Goal: Task Accomplishment & Management: Complete application form

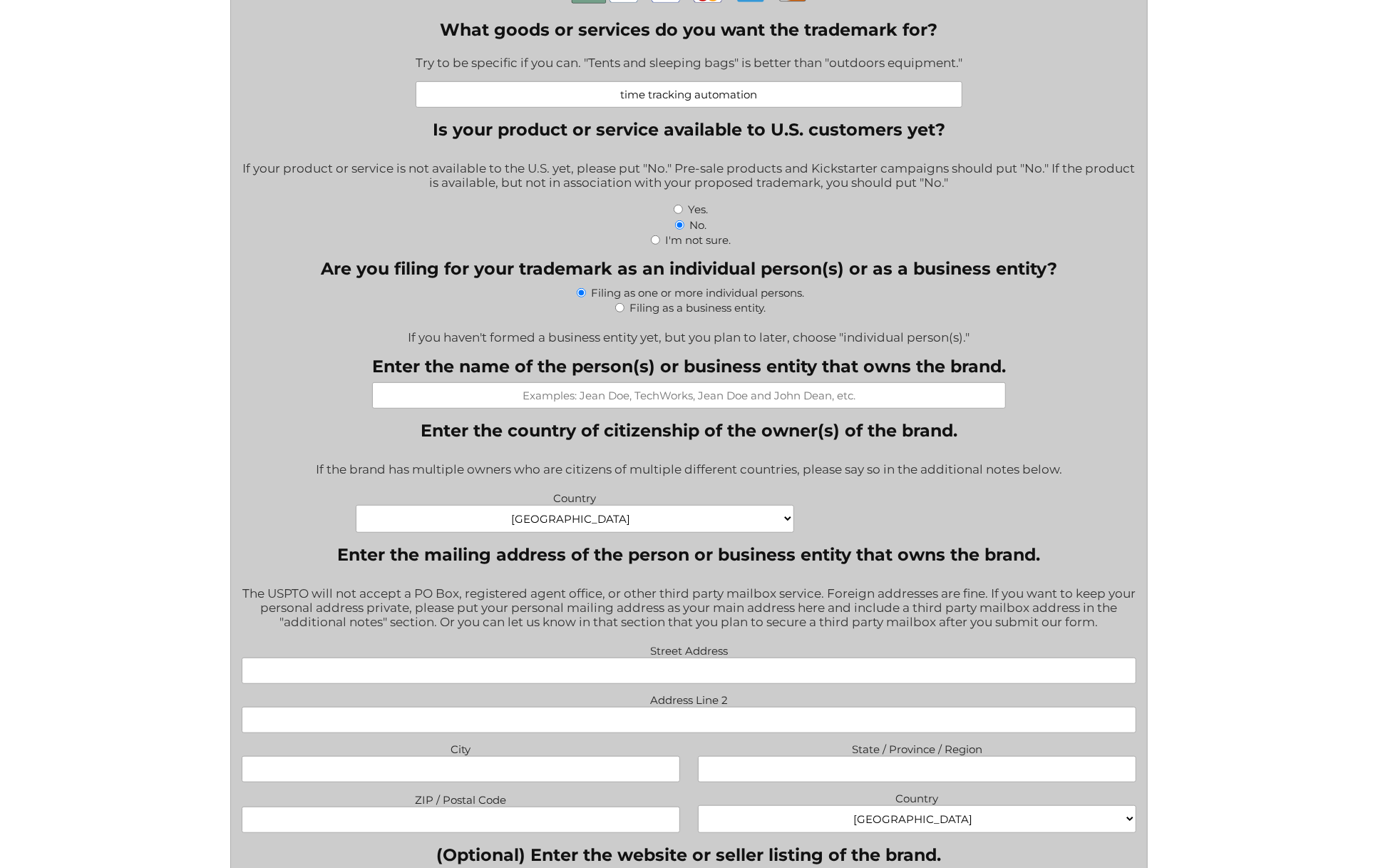
scroll to position [519, 0]
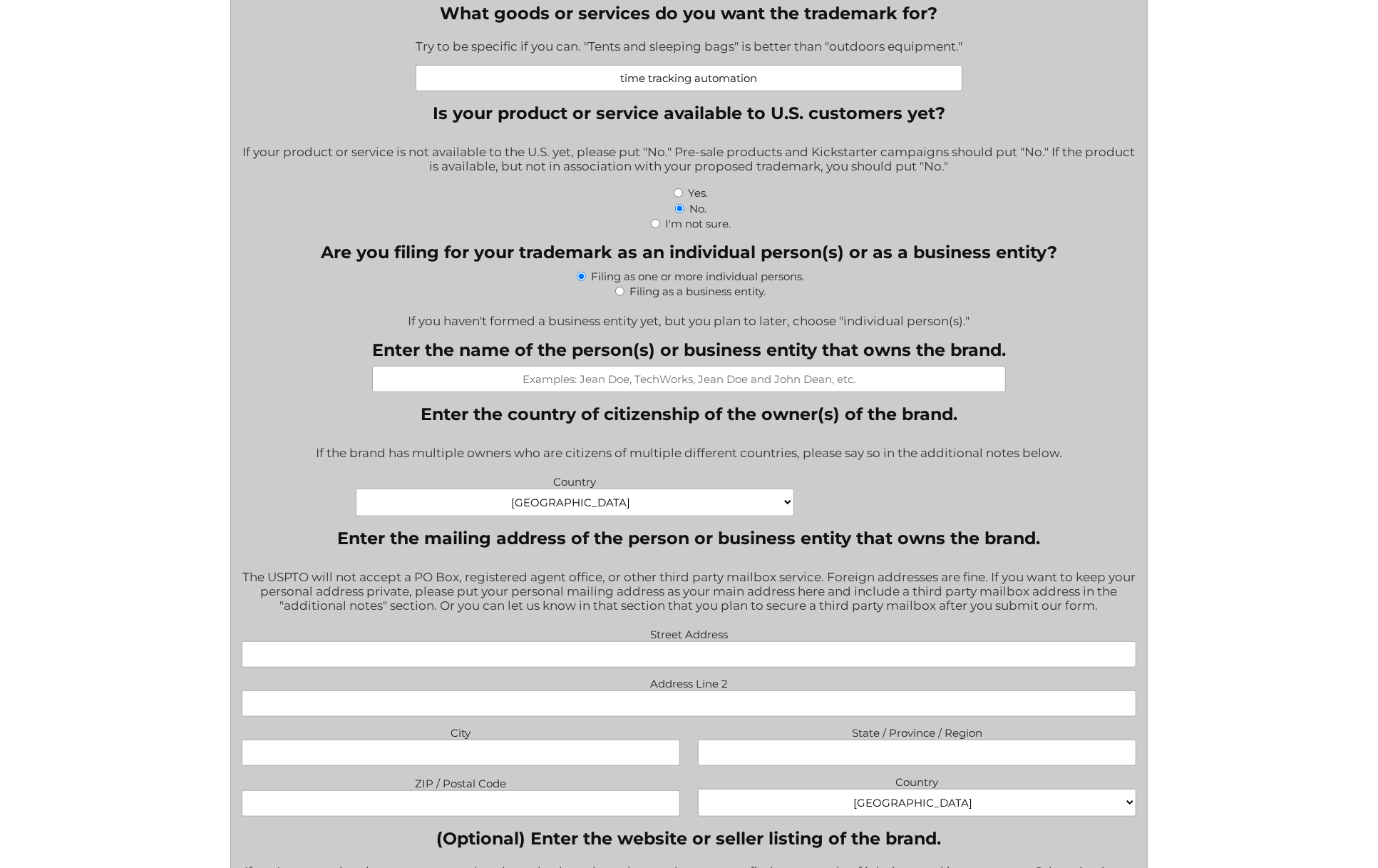
click at [682, 196] on input "Yes." at bounding box center [678, 193] width 9 height 9
radio input "true"
click at [625, 295] on div "Filing as a business entity." at bounding box center [688, 290] width 895 height 15
click at [621, 295] on input "Filing as a business entity." at bounding box center [620, 291] width 9 height 9
radio input "true"
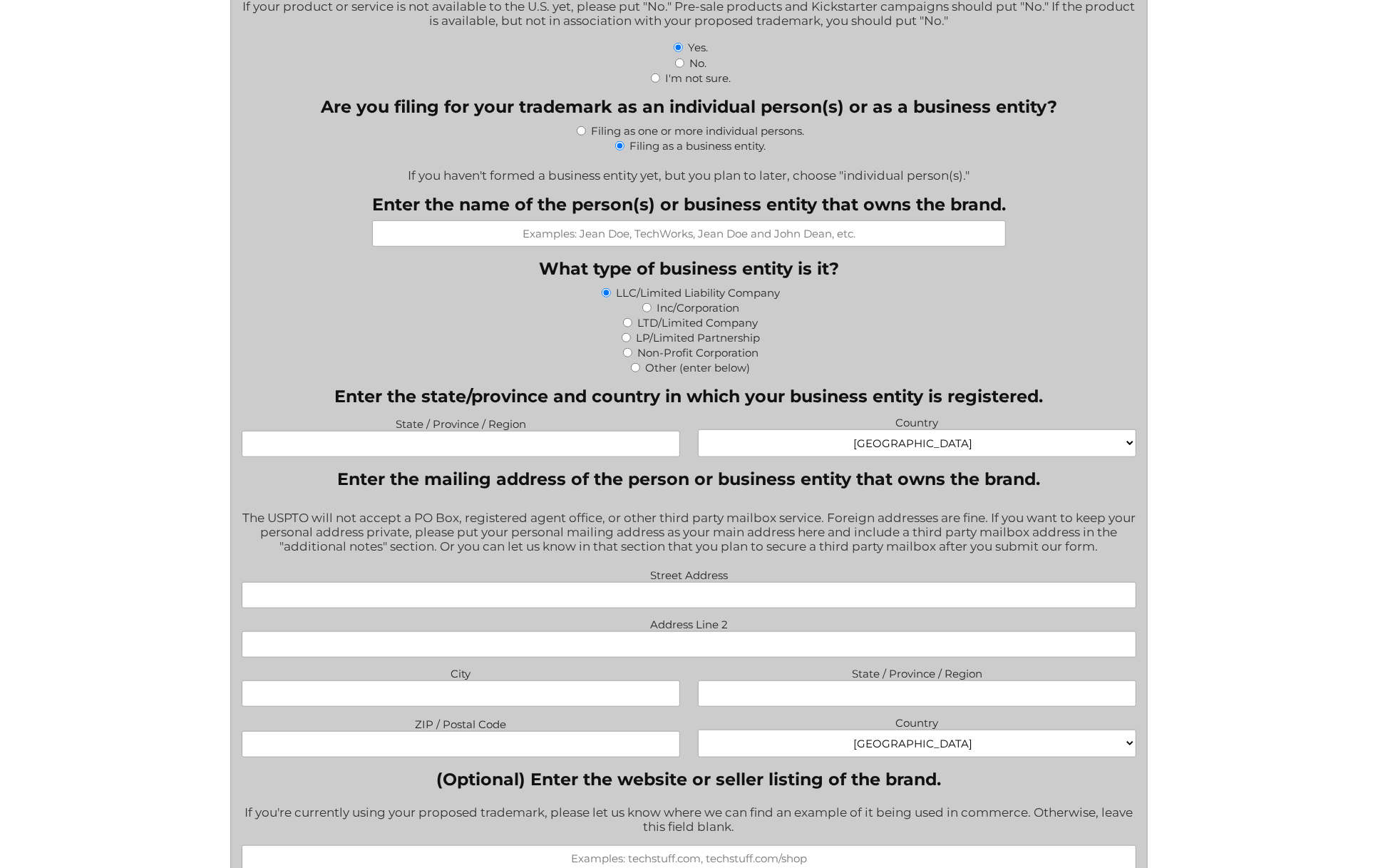
scroll to position [667, 0]
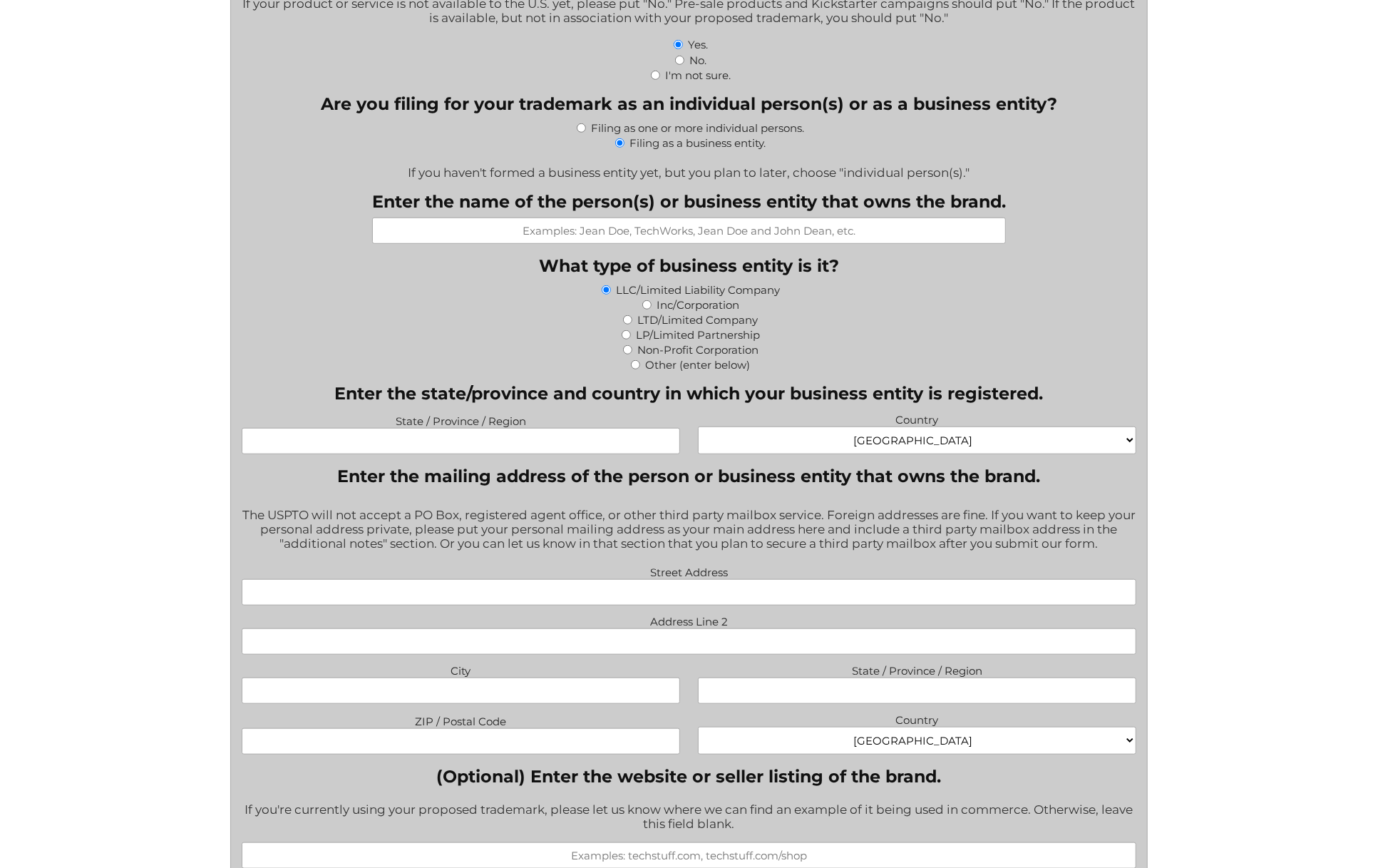
click at [650, 238] on input "Enter the name of the person(s) or business entity that owns the brand." at bounding box center [689, 230] width 634 height 27
type input "TIQ USA INC."
click at [646, 308] on input "Inc/Corporation" at bounding box center [647, 305] width 9 height 9
radio input "true"
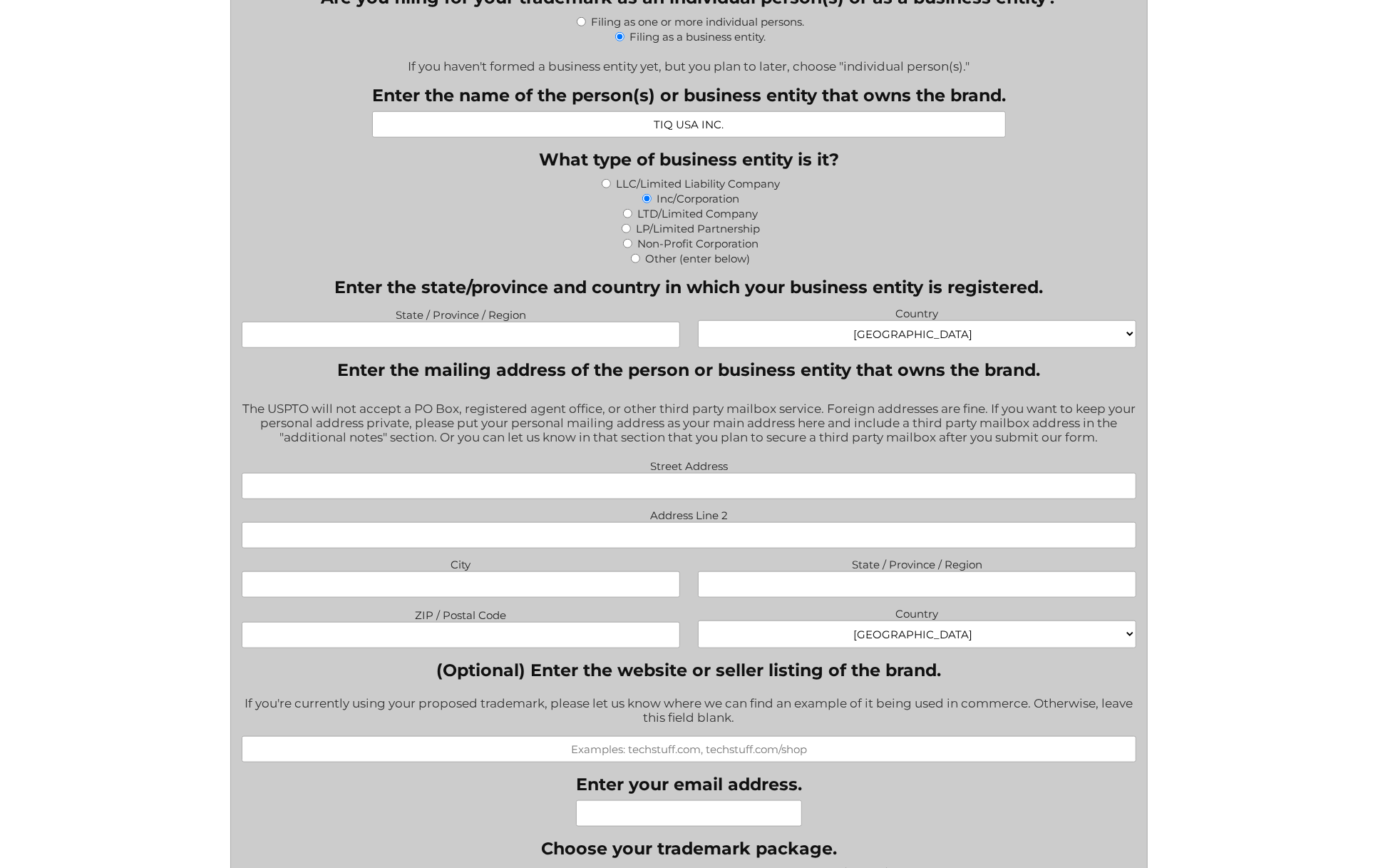
scroll to position [816, 0]
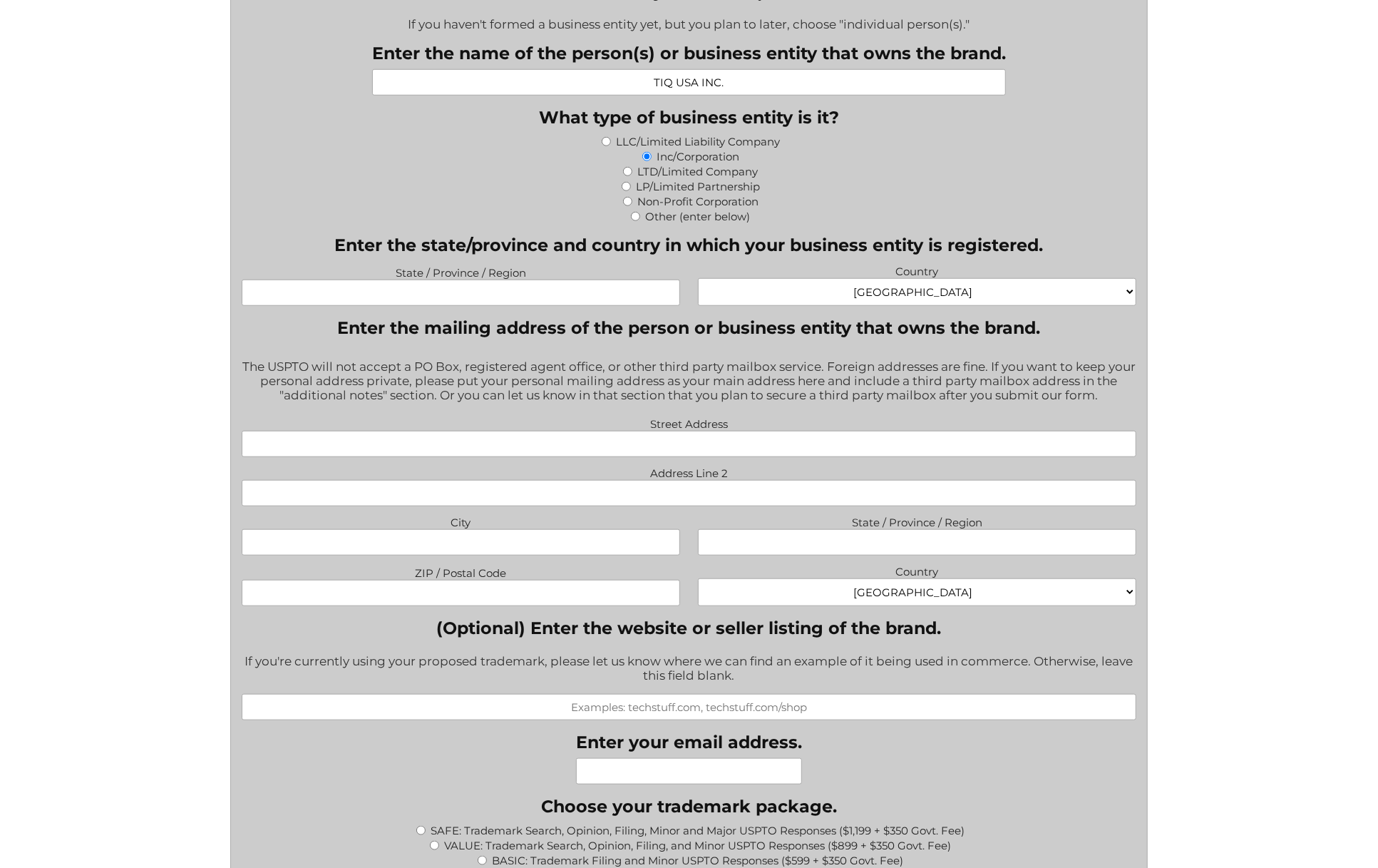
click at [491, 298] on input "State / Province / Region" at bounding box center [461, 293] width 439 height 27
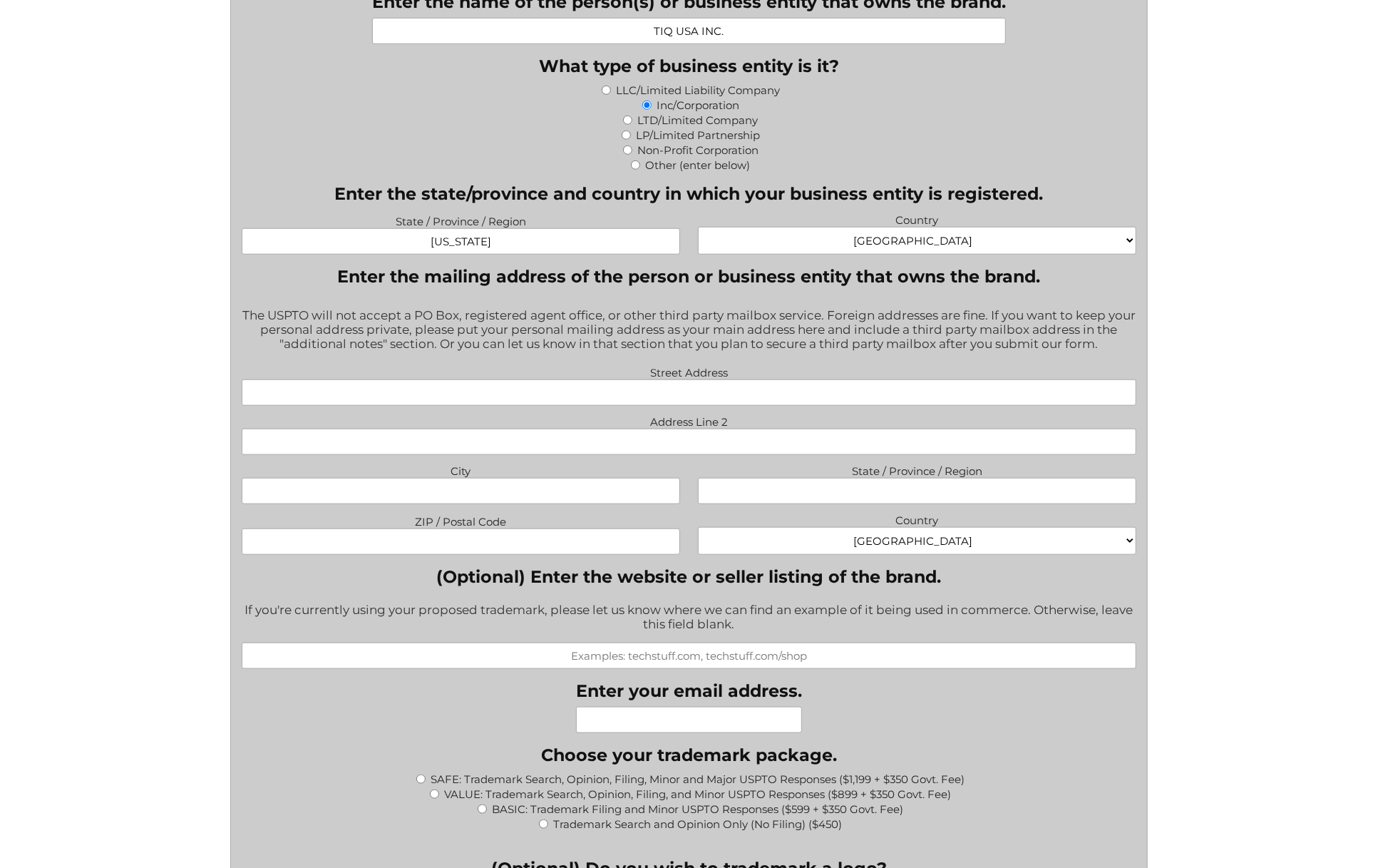
scroll to position [1038, 0]
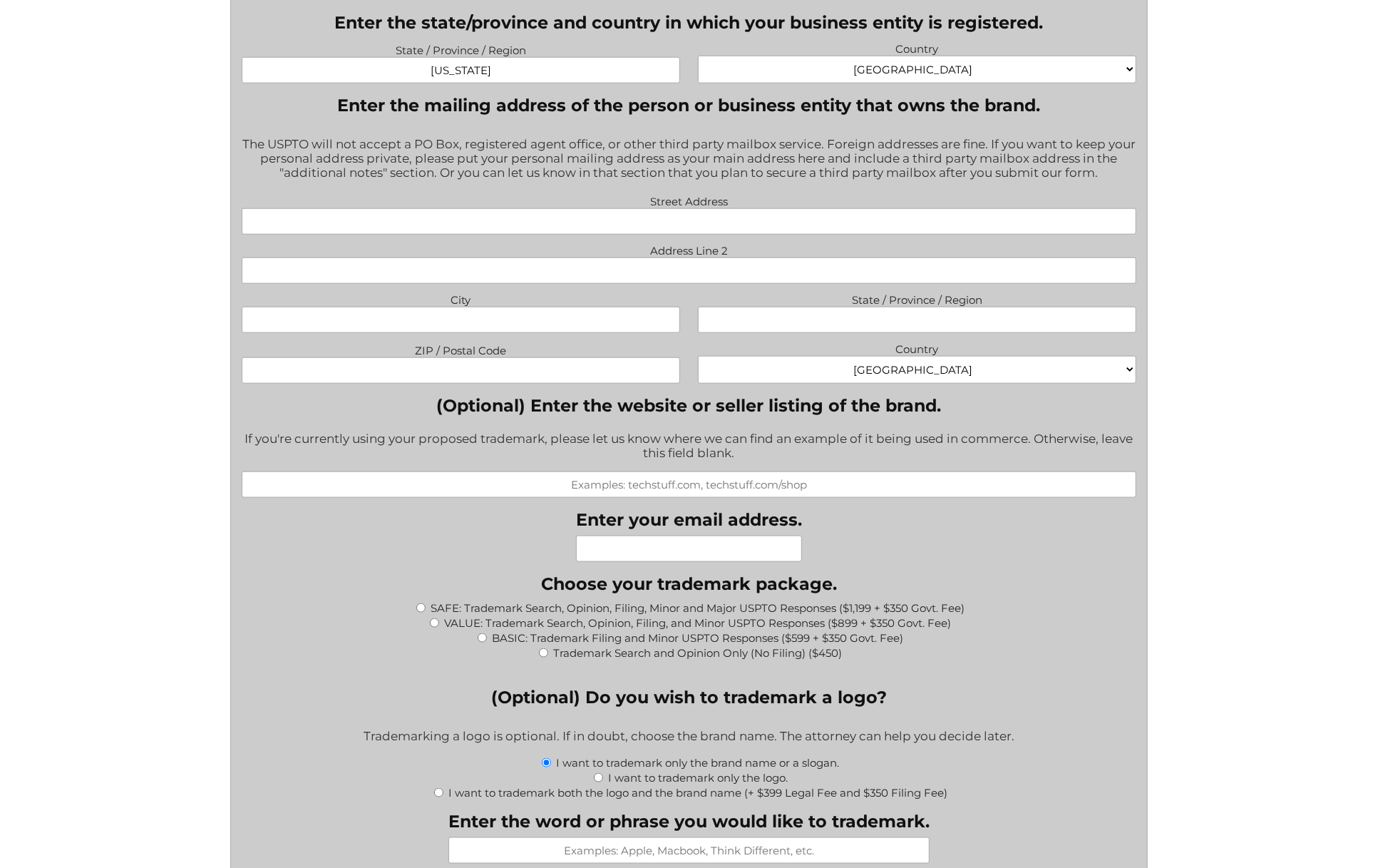
type input "[US_STATE]"
click at [630, 225] on input "Street Address" at bounding box center [688, 221] width 895 height 27
click at [642, 222] on input "Street Address" at bounding box center [688, 221] width 895 height 27
paste input "8 The Green #21716"
type input "8 The Green #21716"
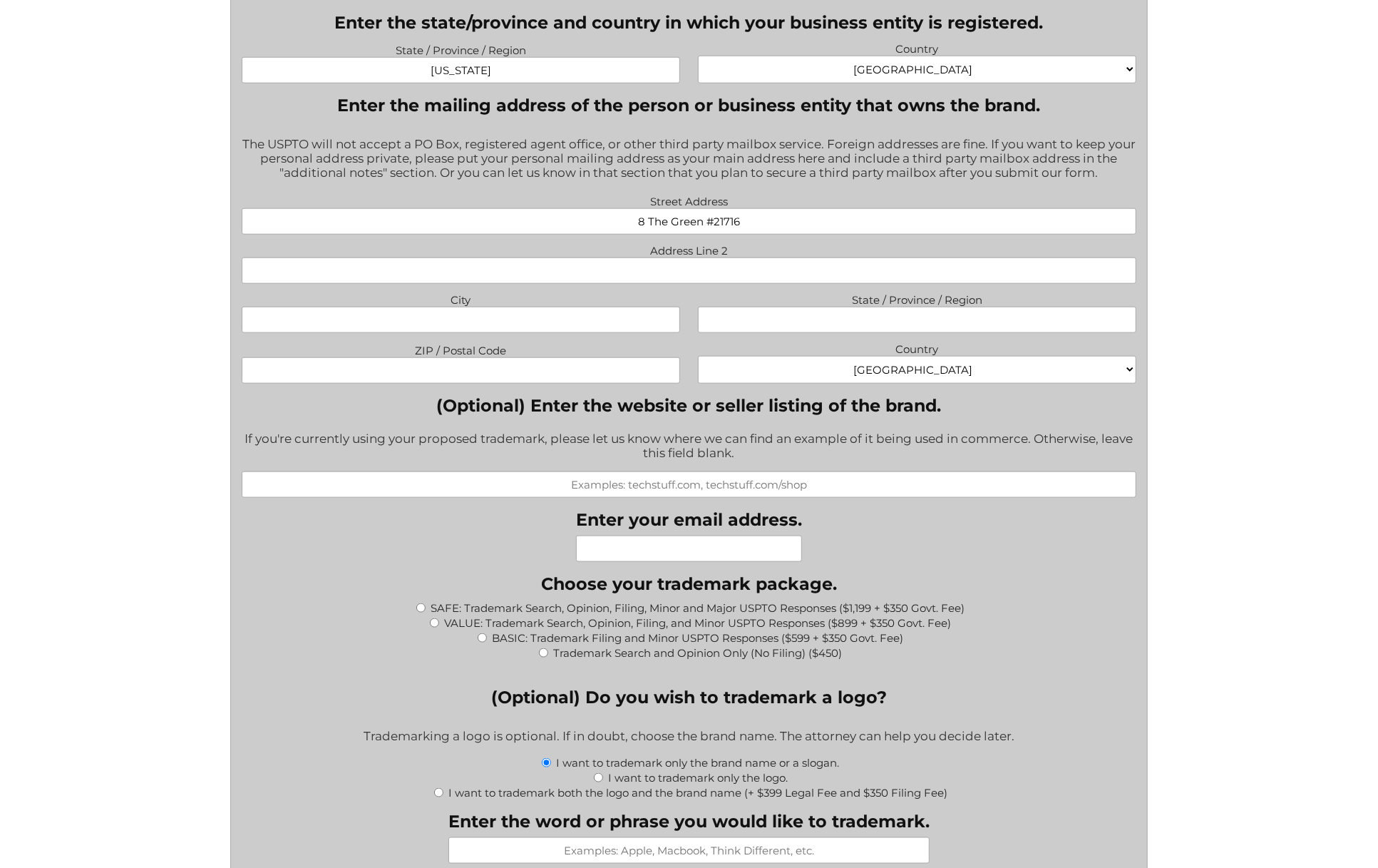
click at [484, 323] on input "City" at bounding box center [461, 319] width 439 height 27
type input "[GEOGRAPHIC_DATA]"
type input "[US_STATE]"
click at [472, 373] on input "ZIP / Postal Code" at bounding box center [461, 370] width 439 height 27
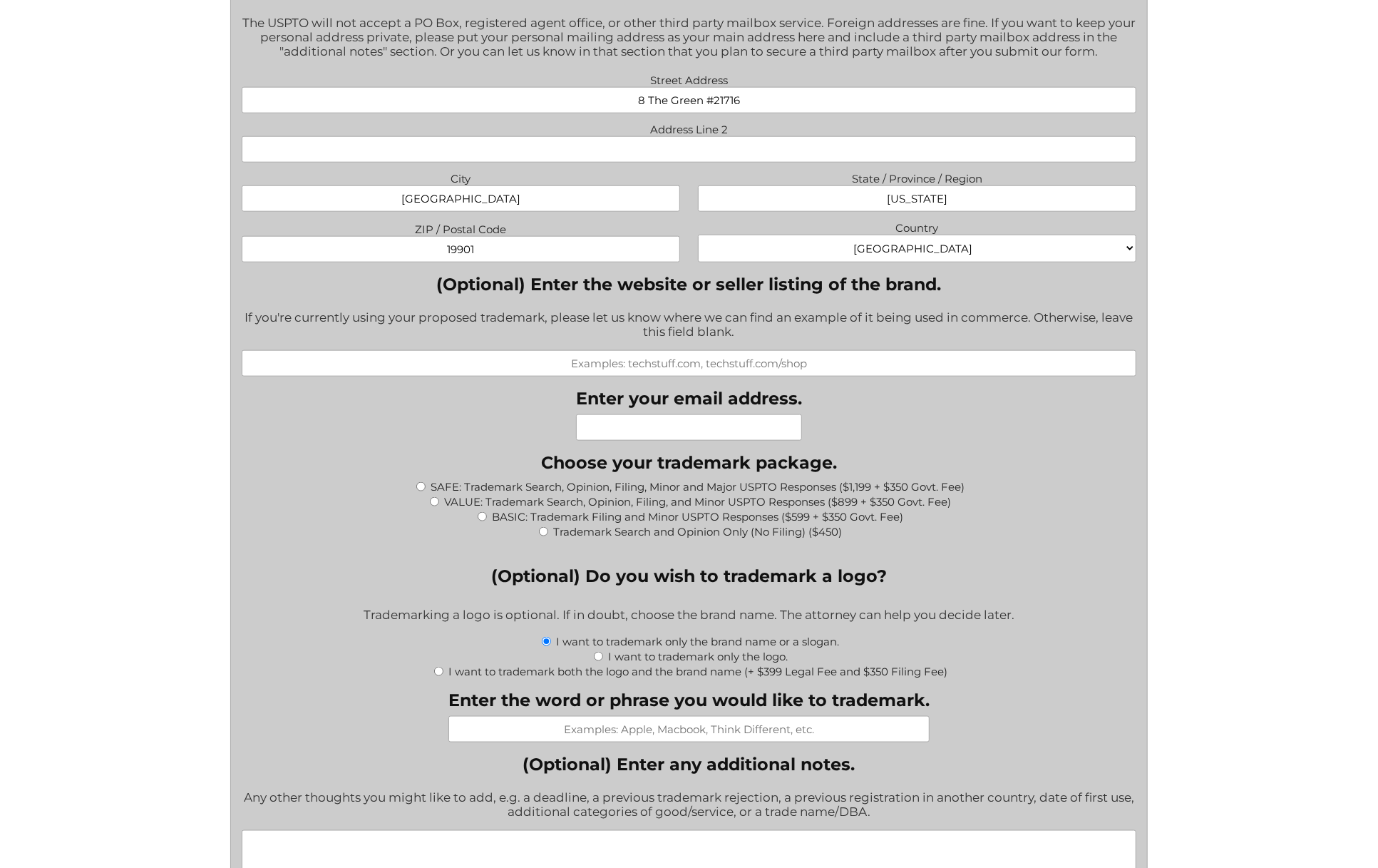
scroll to position [1186, 0]
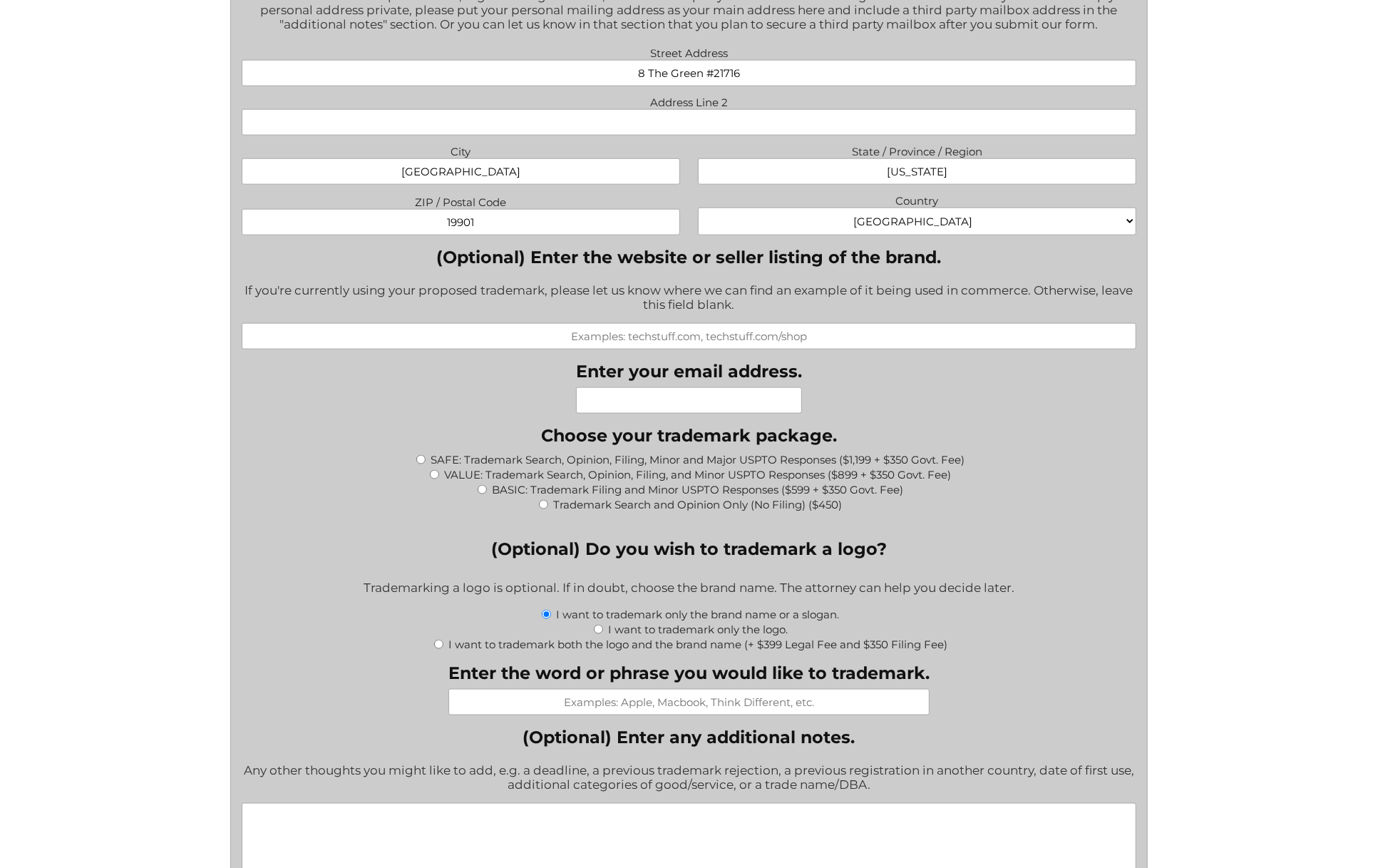
type input "19901"
click at [655, 339] on input "(Optional) Enter the website or seller listing of the brand." at bounding box center [688, 336] width 895 height 27
click at [679, 334] on input "(Optional) Enter the website or seller listing of the brand." at bounding box center [688, 336] width 895 height 27
paste input "[URL][DOMAIN_NAME]"
type input "[URL][DOMAIN_NAME]"
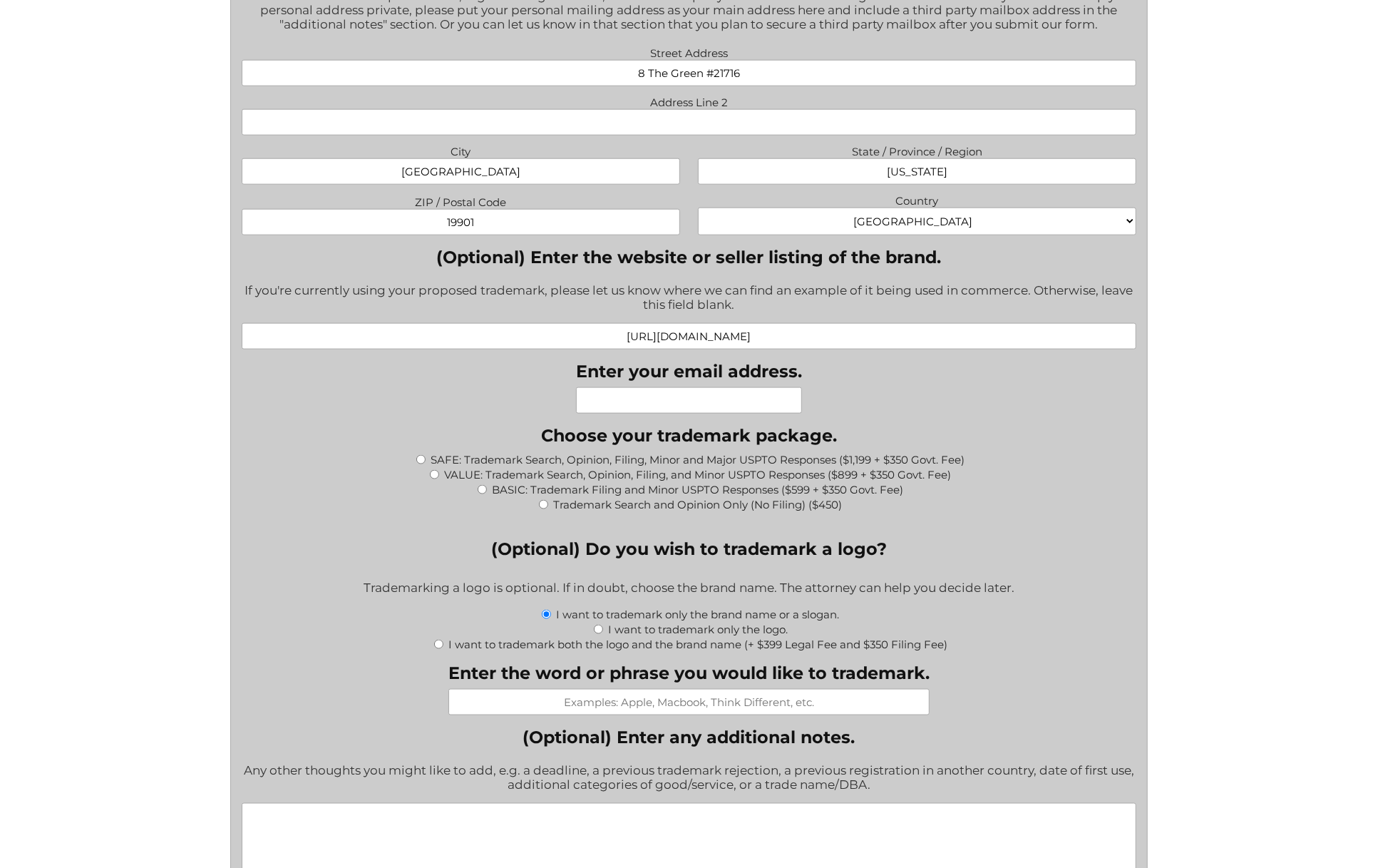
click at [660, 404] on input "Enter your email address." at bounding box center [689, 400] width 226 height 27
type input "[EMAIL_ADDRESS][DOMAIN_NAME]"
click at [978, 385] on div "What goods or services do you want the trademark for? Try to be specific if you…" at bounding box center [688, 462] width 895 height 2335
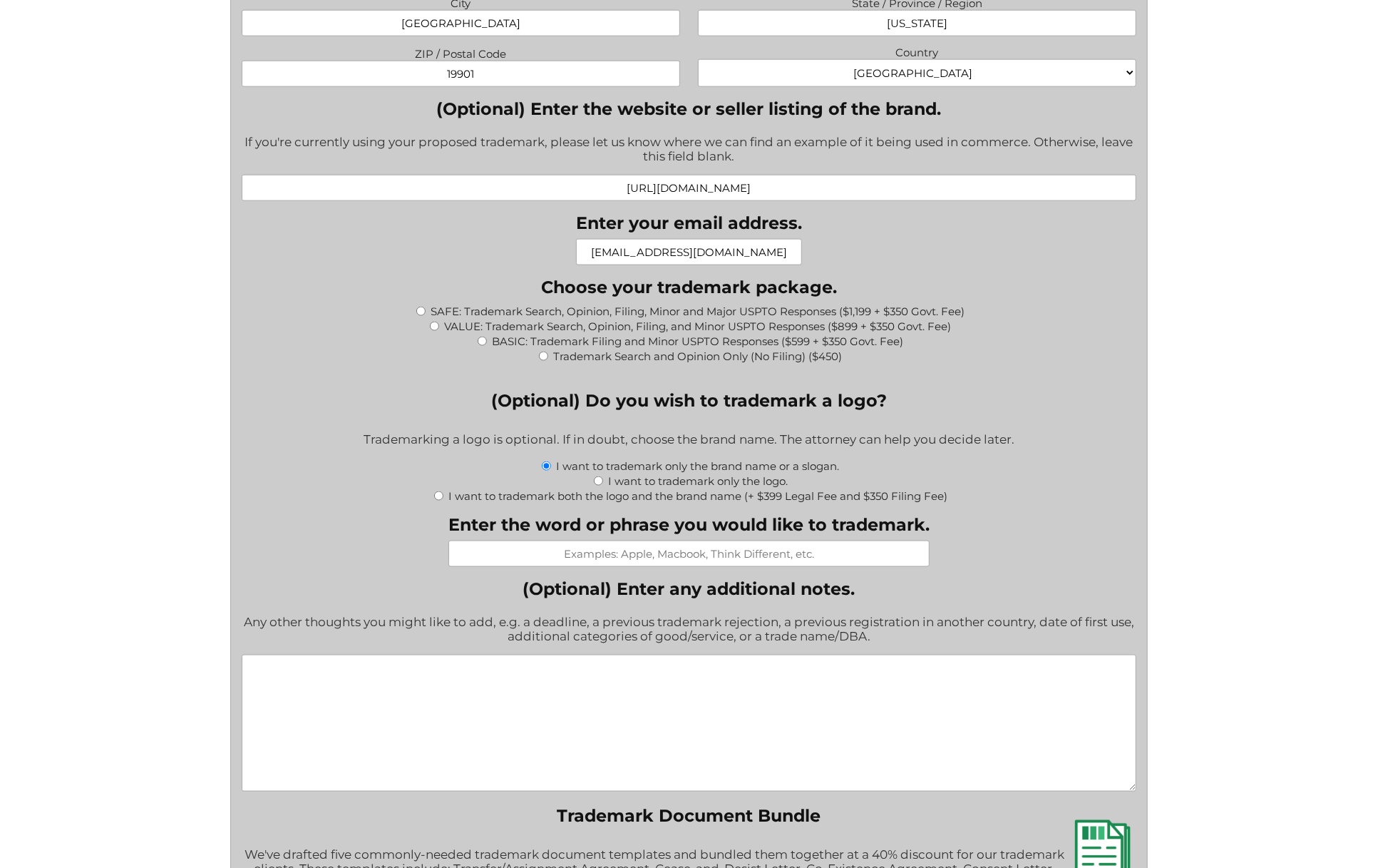
scroll to position [1408, 0]
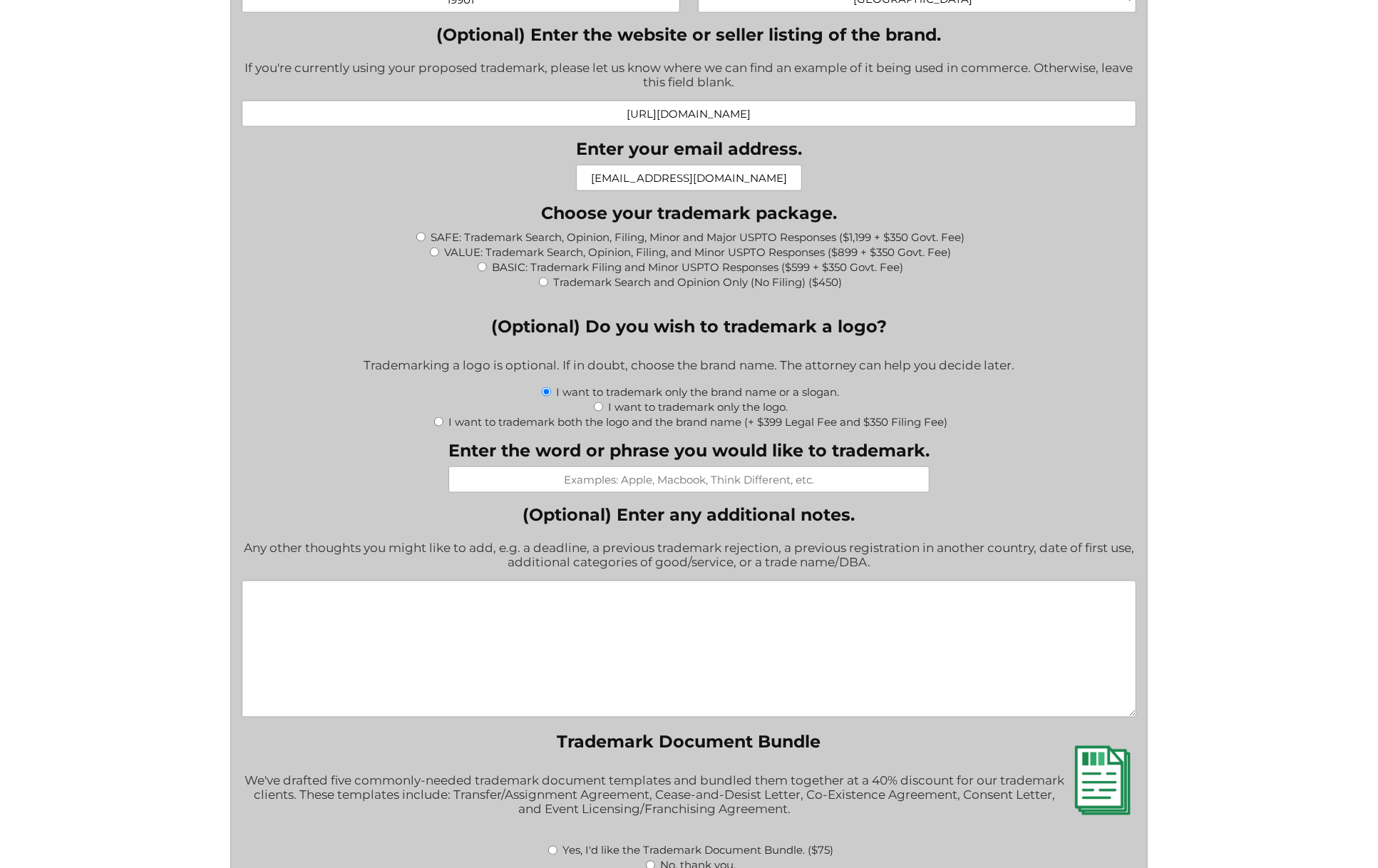
click at [418, 239] on input "SAFE: Trademark Search, Opinion, Filing, Minor and Major USPTO Responses ($1,19…" at bounding box center [421, 237] width 9 height 9
radio input "true"
type input "$1,549.00"
click at [675, 482] on input "Enter the word or phrase you would like to trademark." at bounding box center [689, 479] width 481 height 27
type input "TIQ"
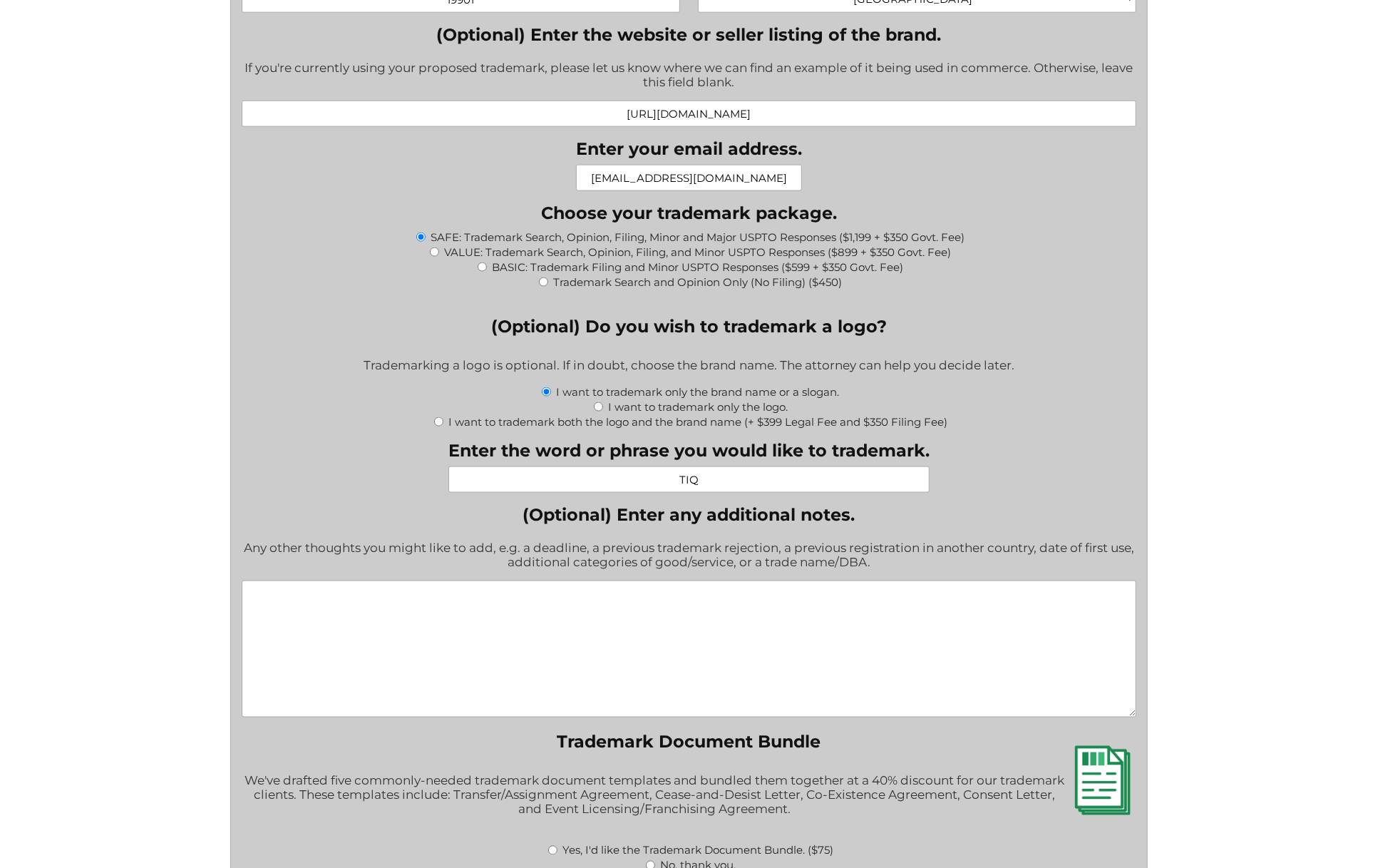
click at [1071, 495] on div "What goods or services do you want the trademark for? Try to be specific if you…" at bounding box center [688, 309] width 895 height 2472
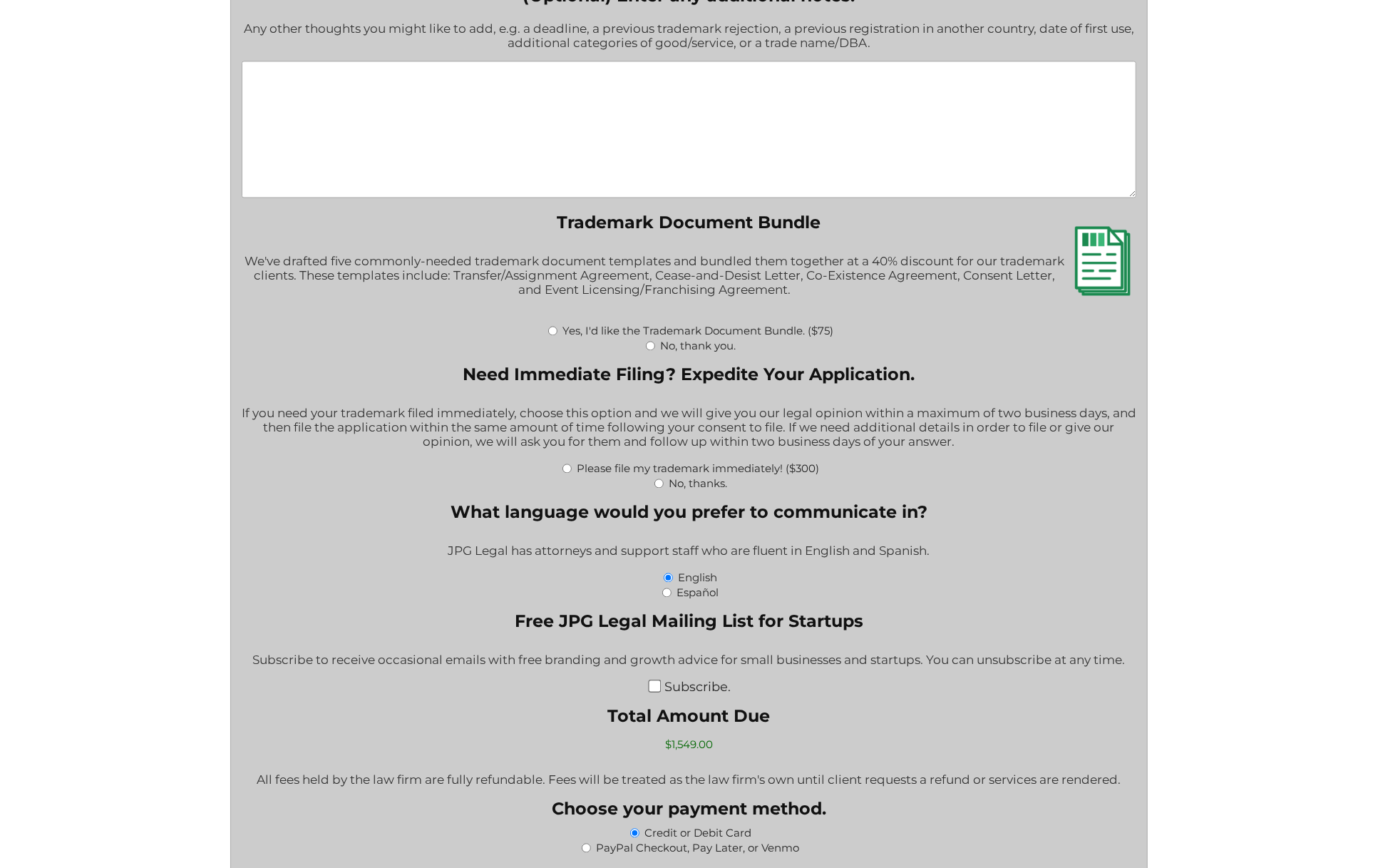
scroll to position [2002, 0]
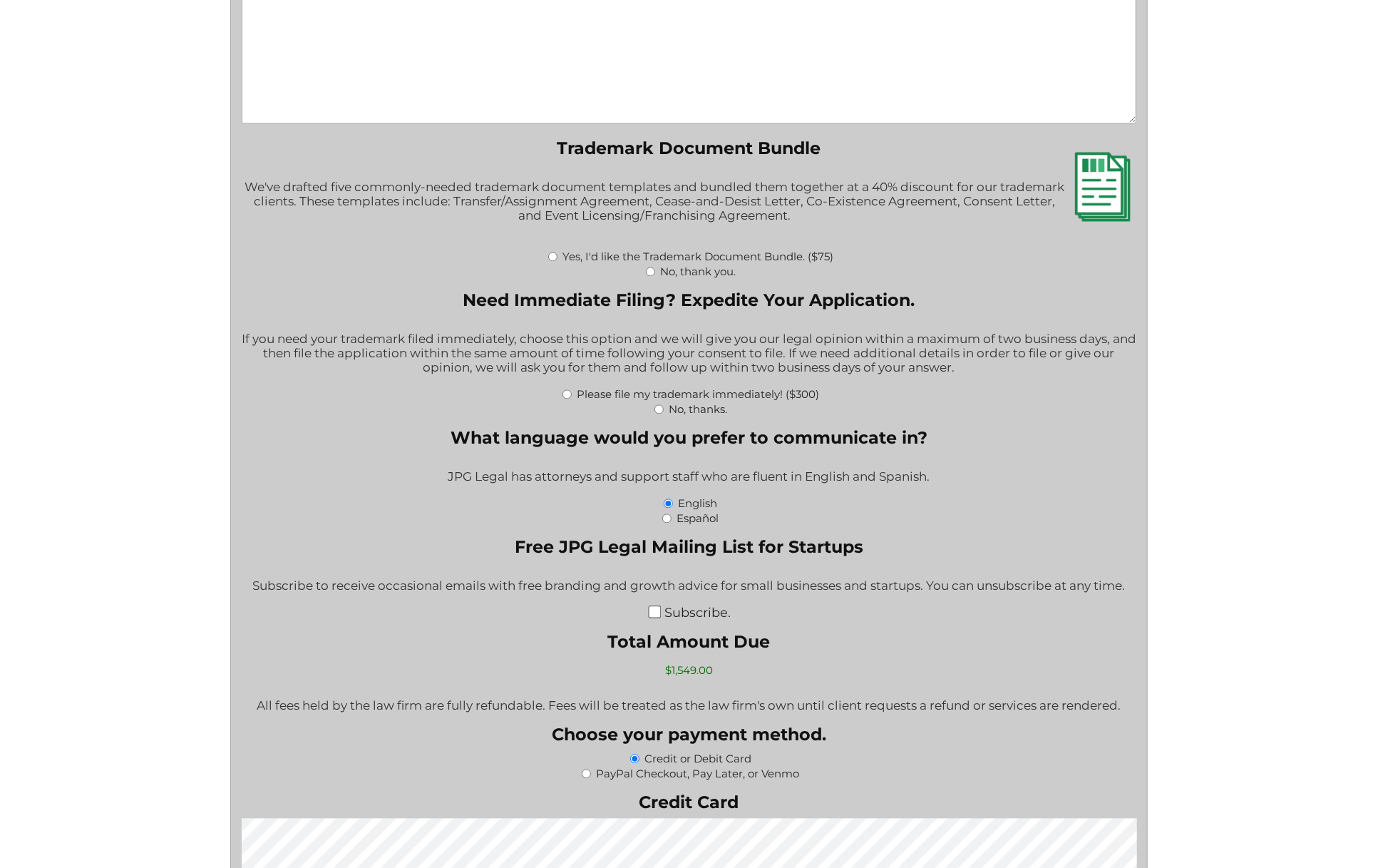
click at [647, 276] on input "No, thank you." at bounding box center [650, 272] width 9 height 9
radio input "true"
click at [657, 414] on input "No, thanks." at bounding box center [659, 409] width 9 height 9
radio input "true"
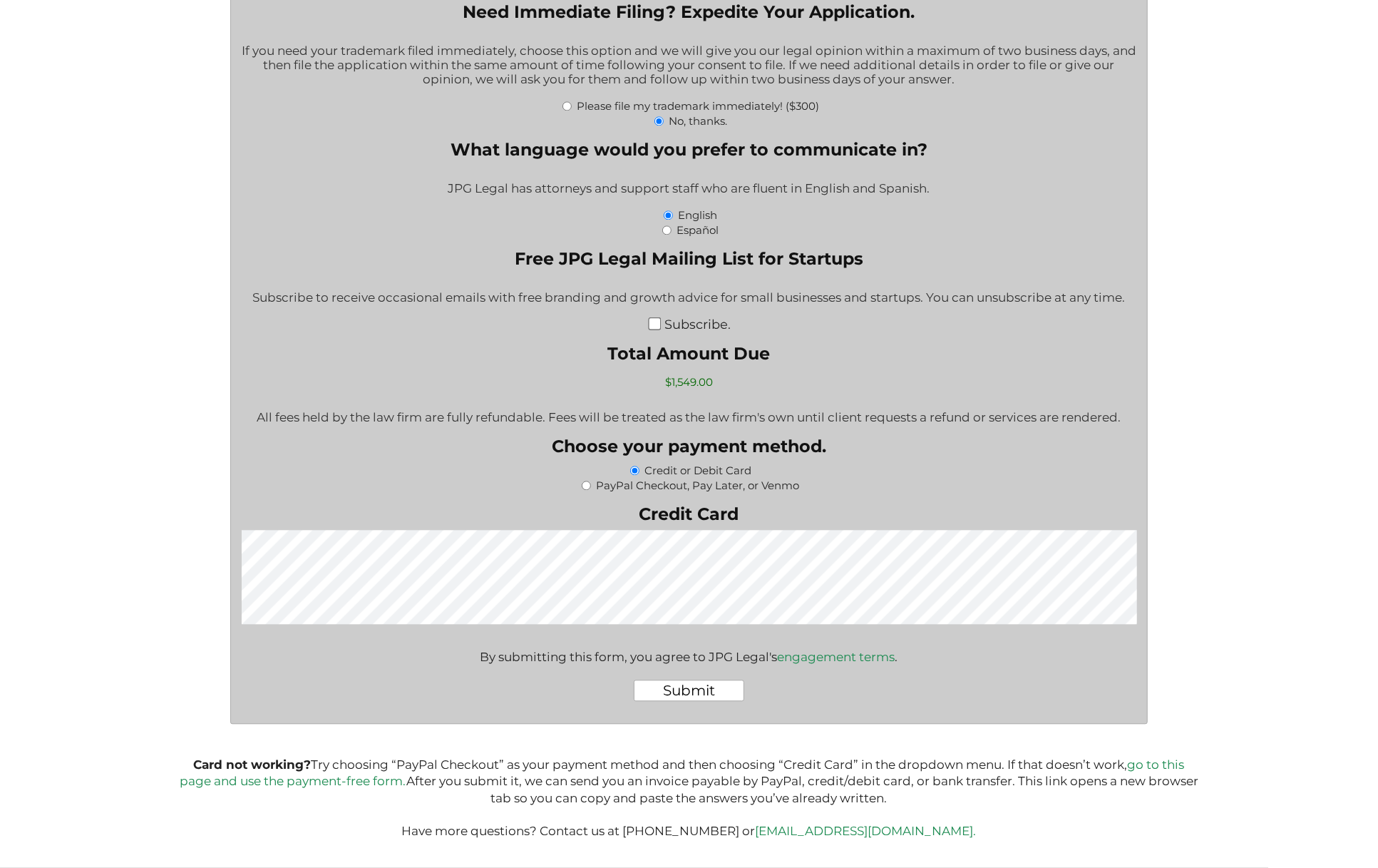
scroll to position [2303, 0]
click at [690, 689] on input "Submit" at bounding box center [689, 690] width 110 height 21
click at [332, 785] on link "go to this page and use the payment-free form." at bounding box center [683, 773] width 1006 height 30
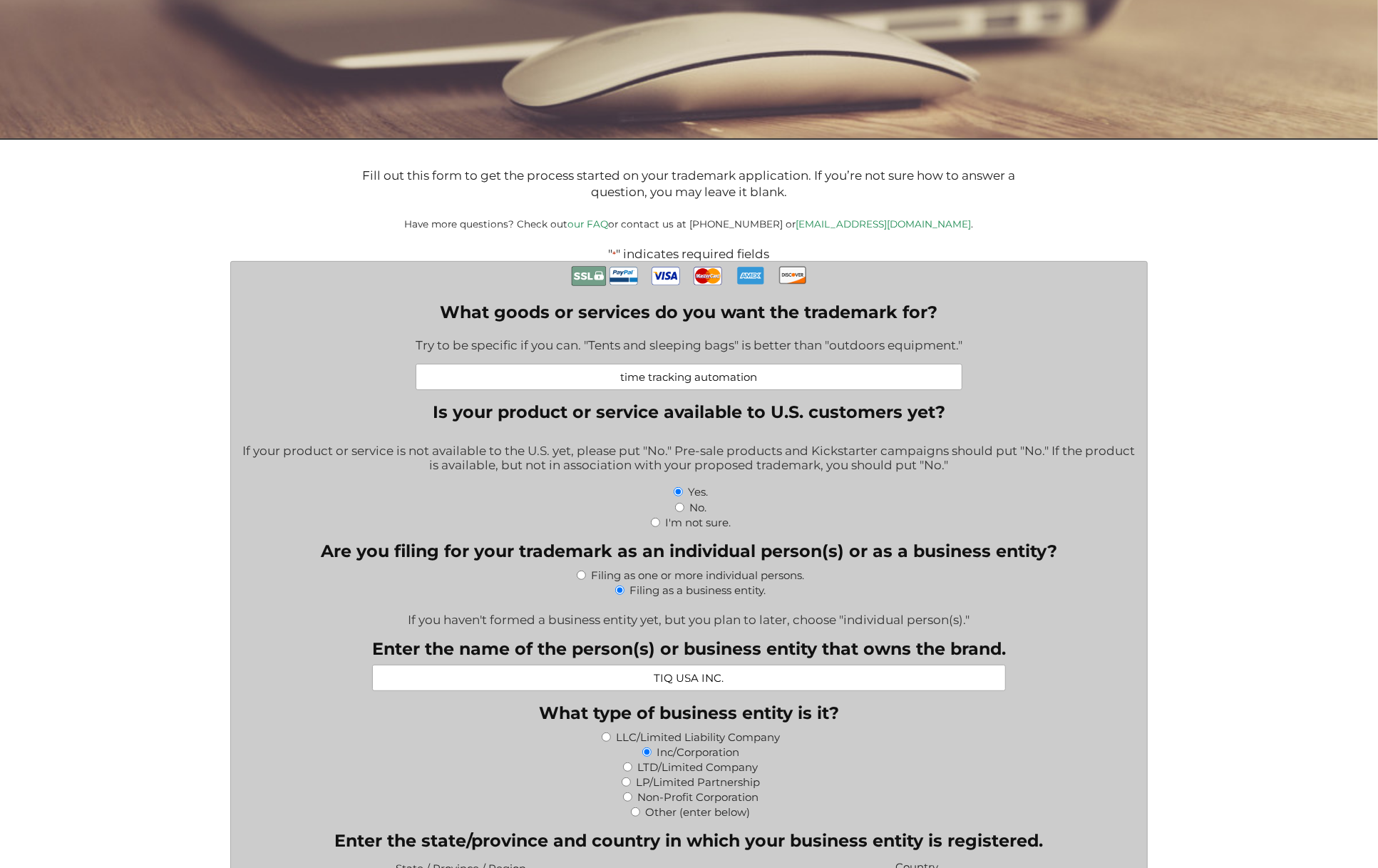
scroll to position [296, 0]
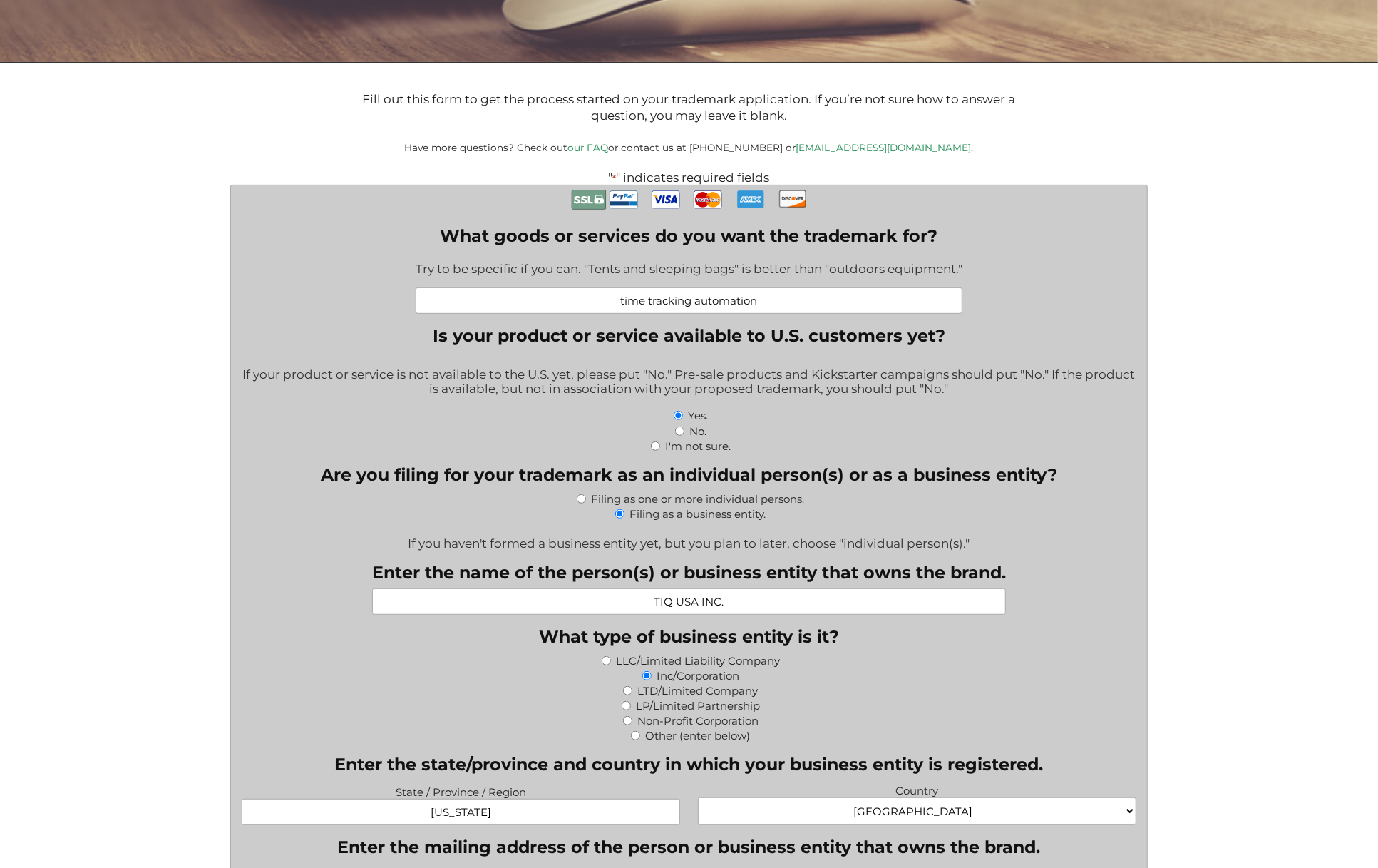
drag, startPoint x: 776, startPoint y: 302, endPoint x: 580, endPoint y: 293, distance: 196.2
click at [580, 293] on input "time tracking automation" at bounding box center [689, 300] width 547 height 27
drag, startPoint x: 727, startPoint y: 600, endPoint x: 617, endPoint y: 599, distance: 110.0
click at [617, 599] on input "TIQ USA INC." at bounding box center [689, 601] width 634 height 27
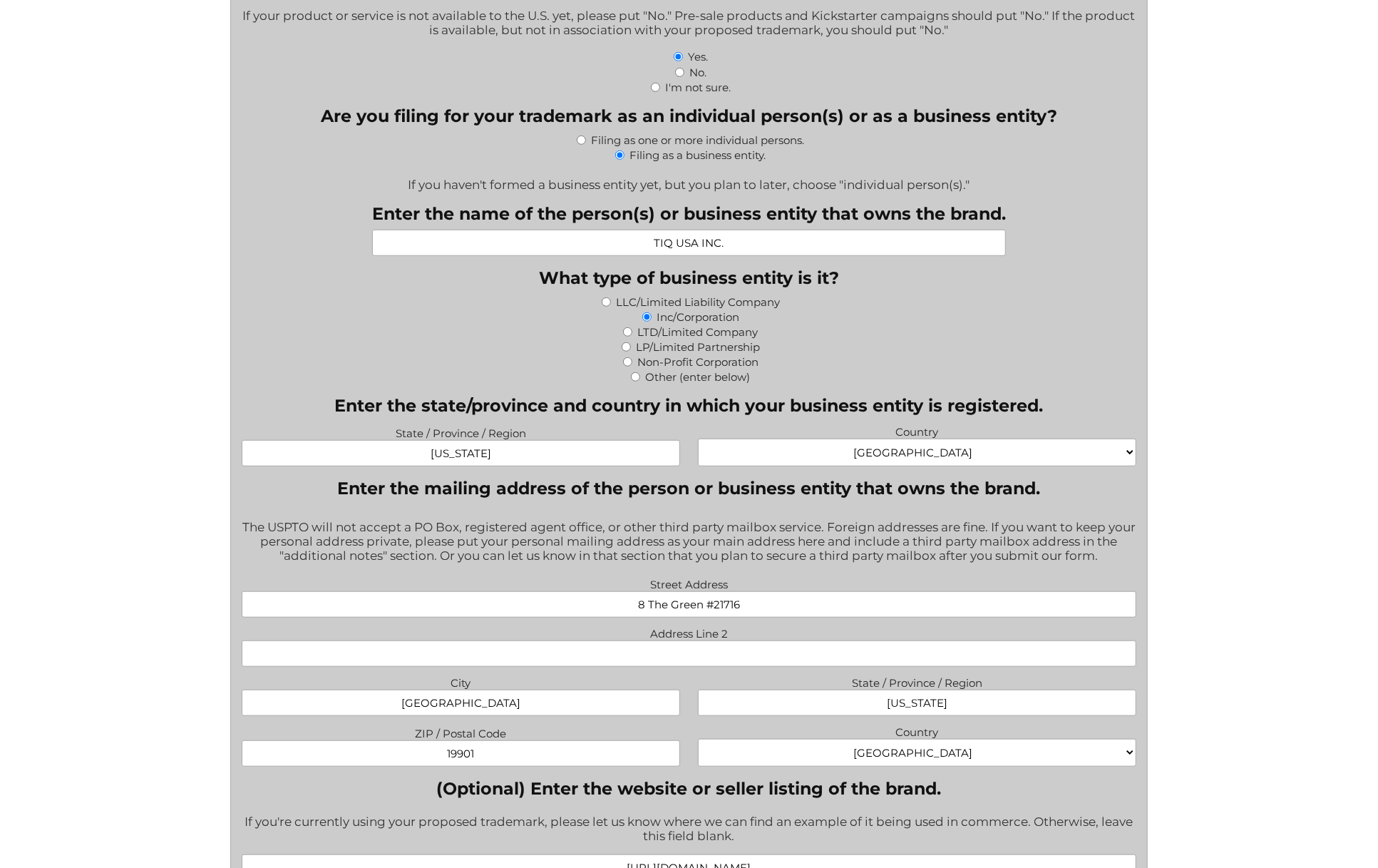
scroll to position [741, 0]
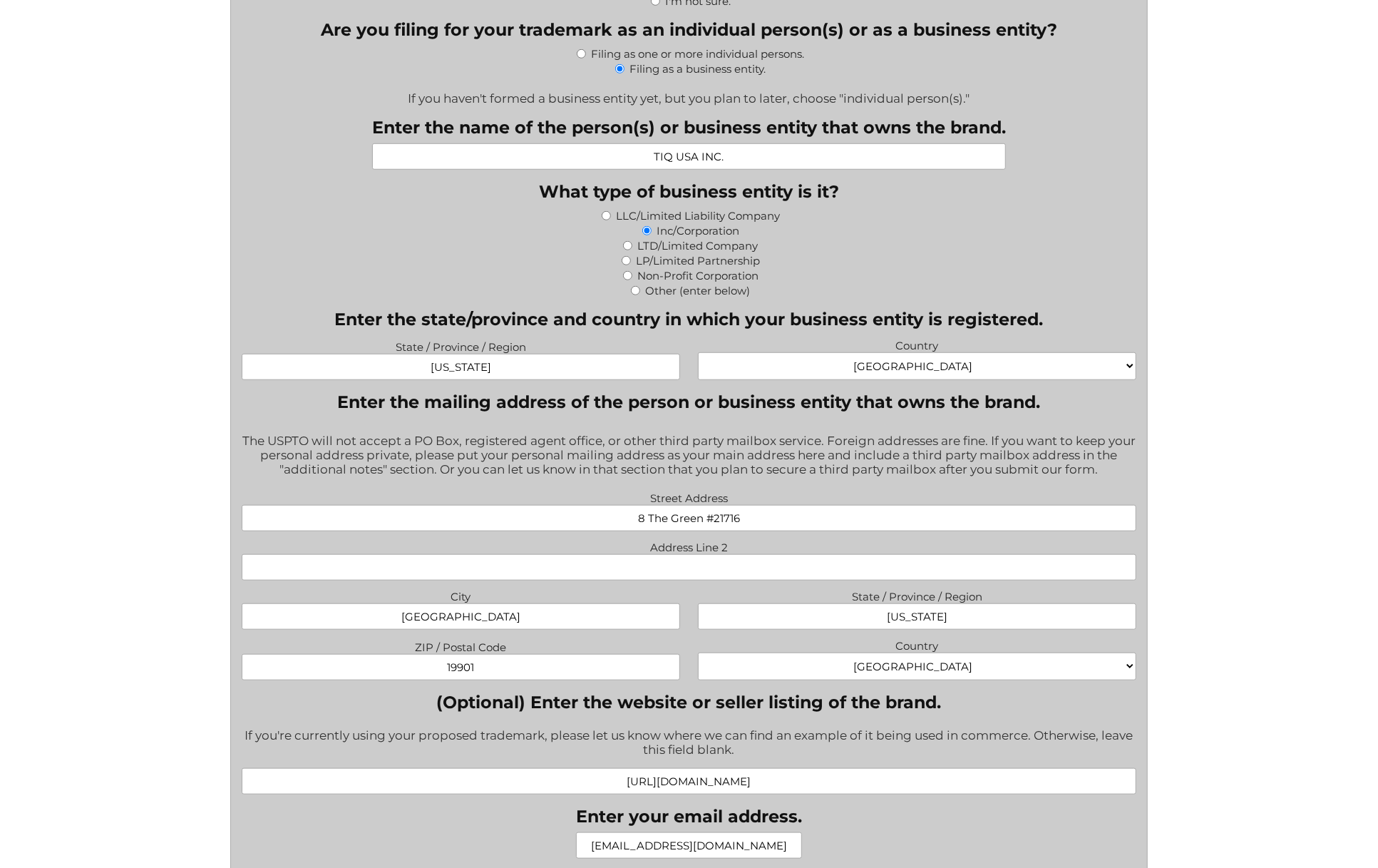
drag, startPoint x: 753, startPoint y: 524, endPoint x: 592, endPoint y: 509, distance: 161.7
click at [592, 509] on input "8 The Green #21716" at bounding box center [688, 517] width 895 height 27
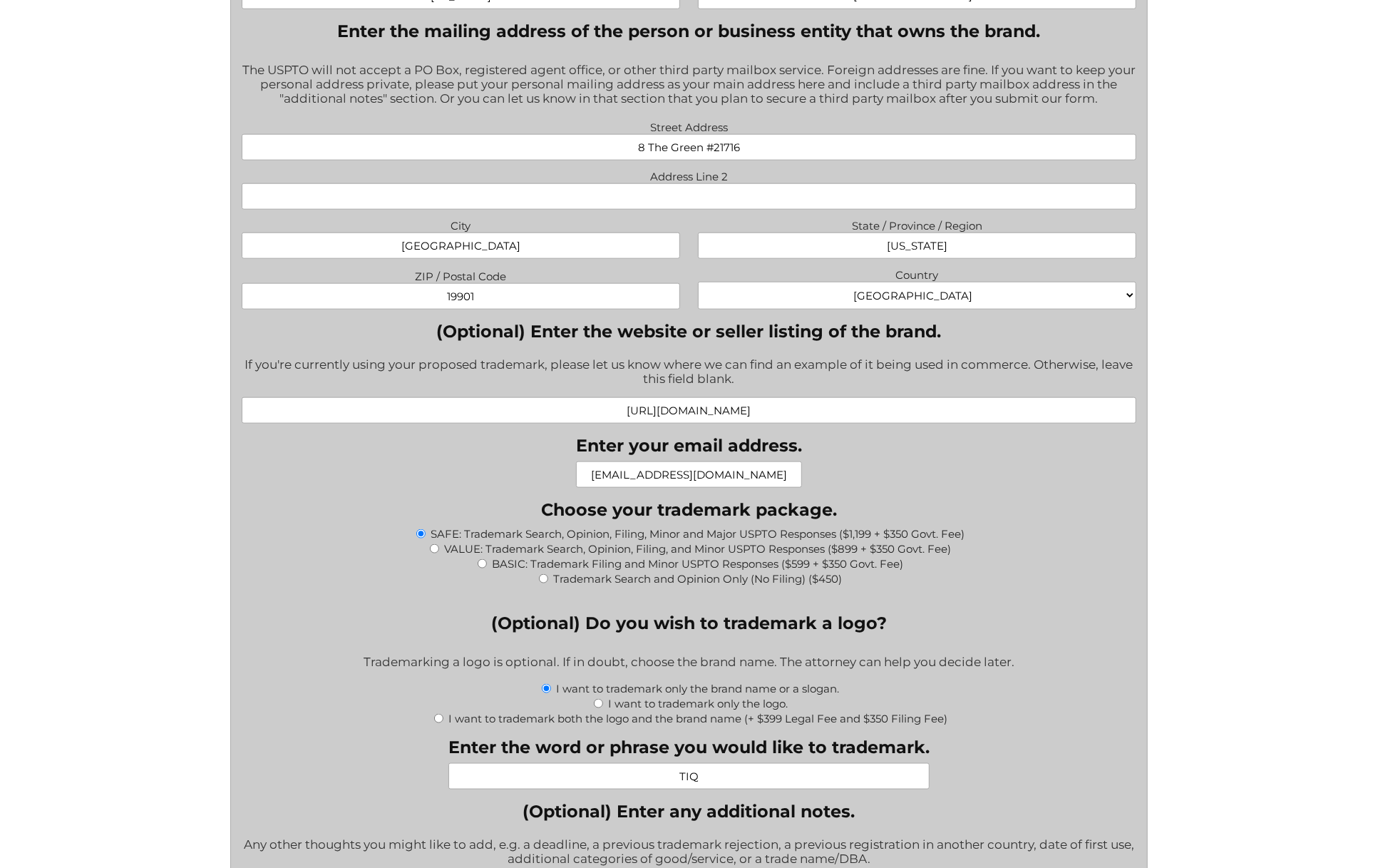
drag, startPoint x: 828, startPoint y: 413, endPoint x: 560, endPoint y: 408, distance: 268.0
click at [560, 408] on input "[URL][DOMAIN_NAME]" at bounding box center [688, 410] width 895 height 27
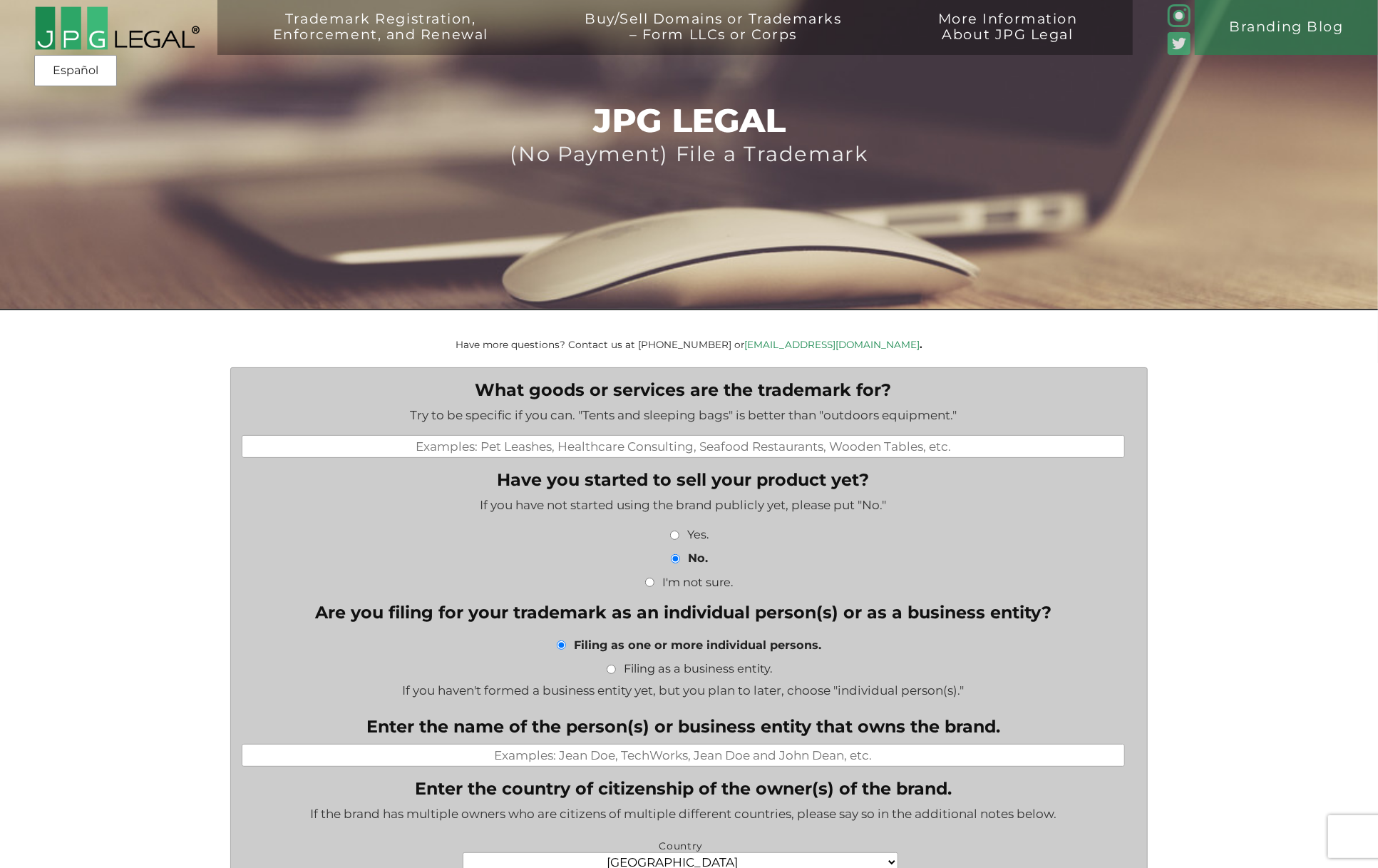
click at [650, 450] on input "What goods or services are the trademark for?" at bounding box center [683, 446] width 883 height 23
paste input "time tracking automation"
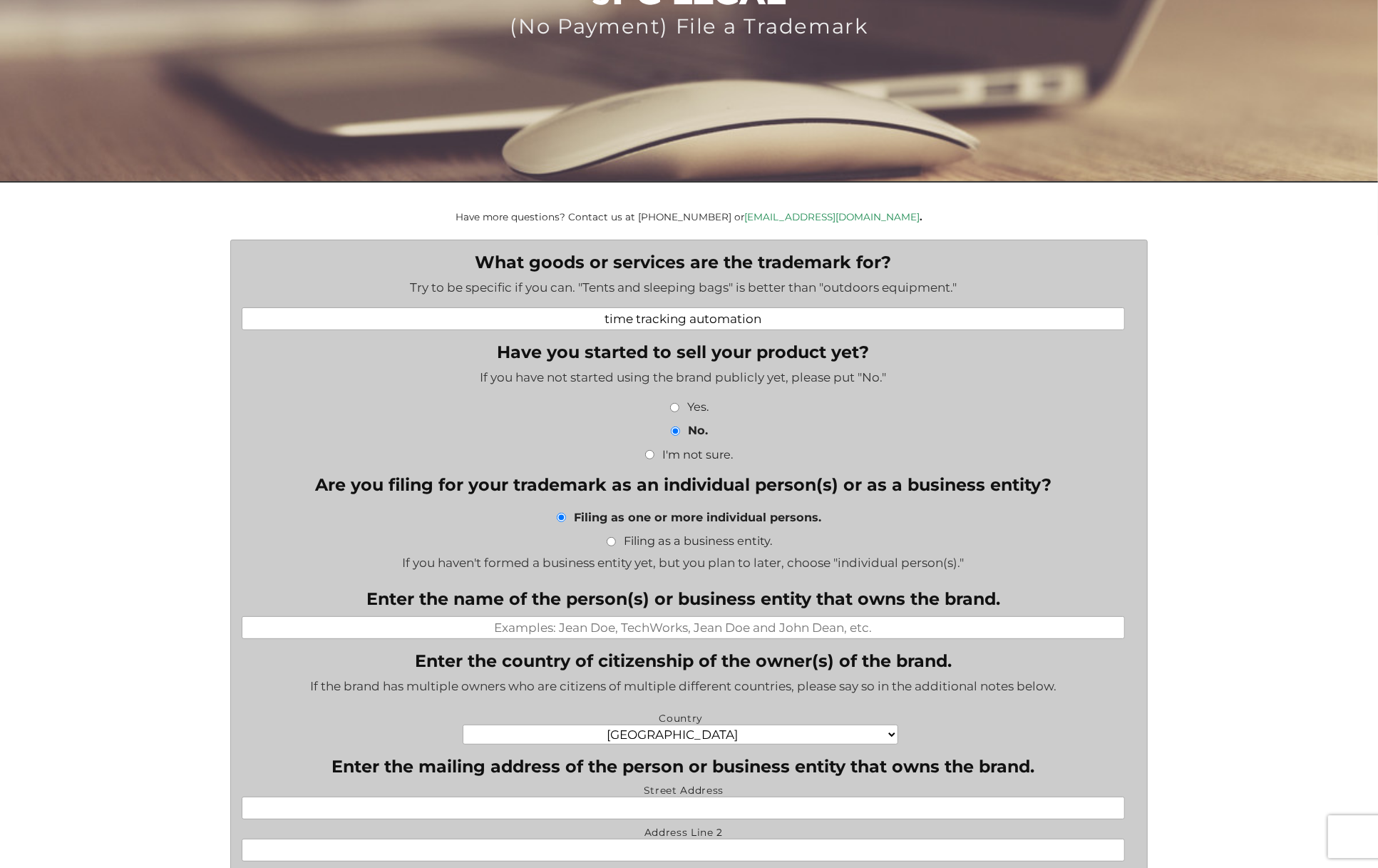
scroll to position [149, 0]
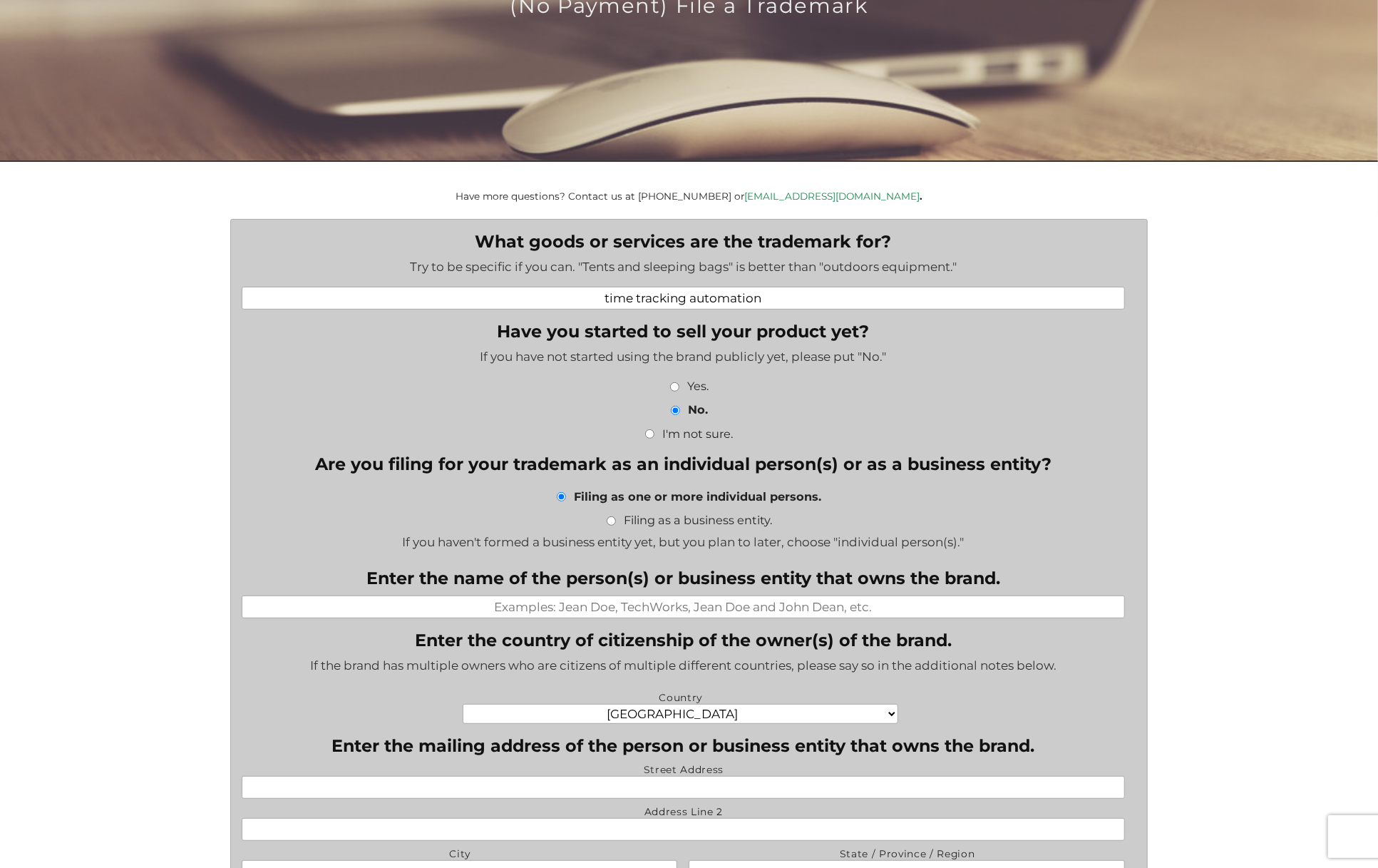
type input "time tracking automation"
click at [677, 387] on input "Yes." at bounding box center [674, 386] width 9 height 9
radio input "true"
click at [609, 522] on input "Filing as a business entity." at bounding box center [611, 521] width 9 height 9
radio input "true"
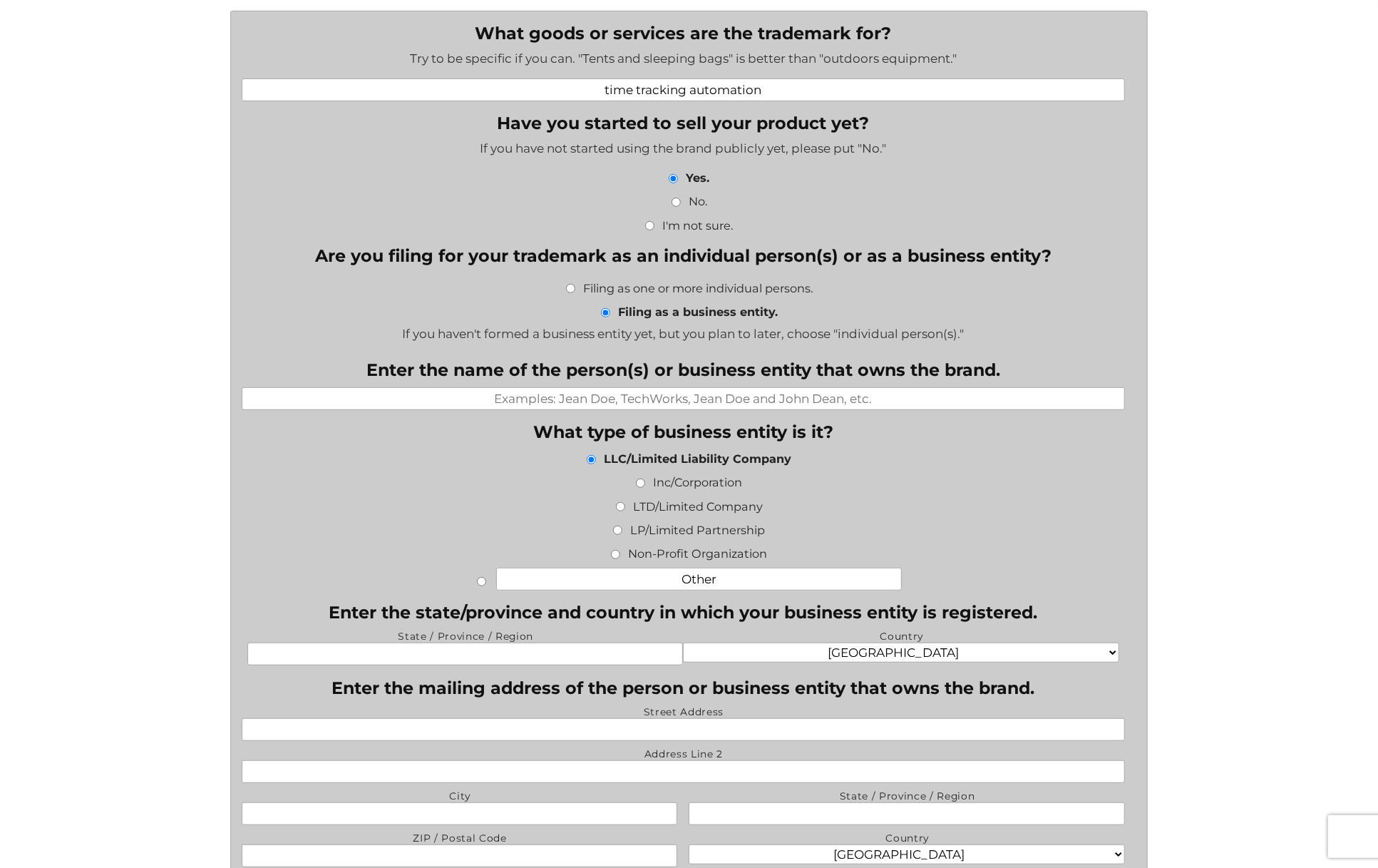
scroll to position [371, 0]
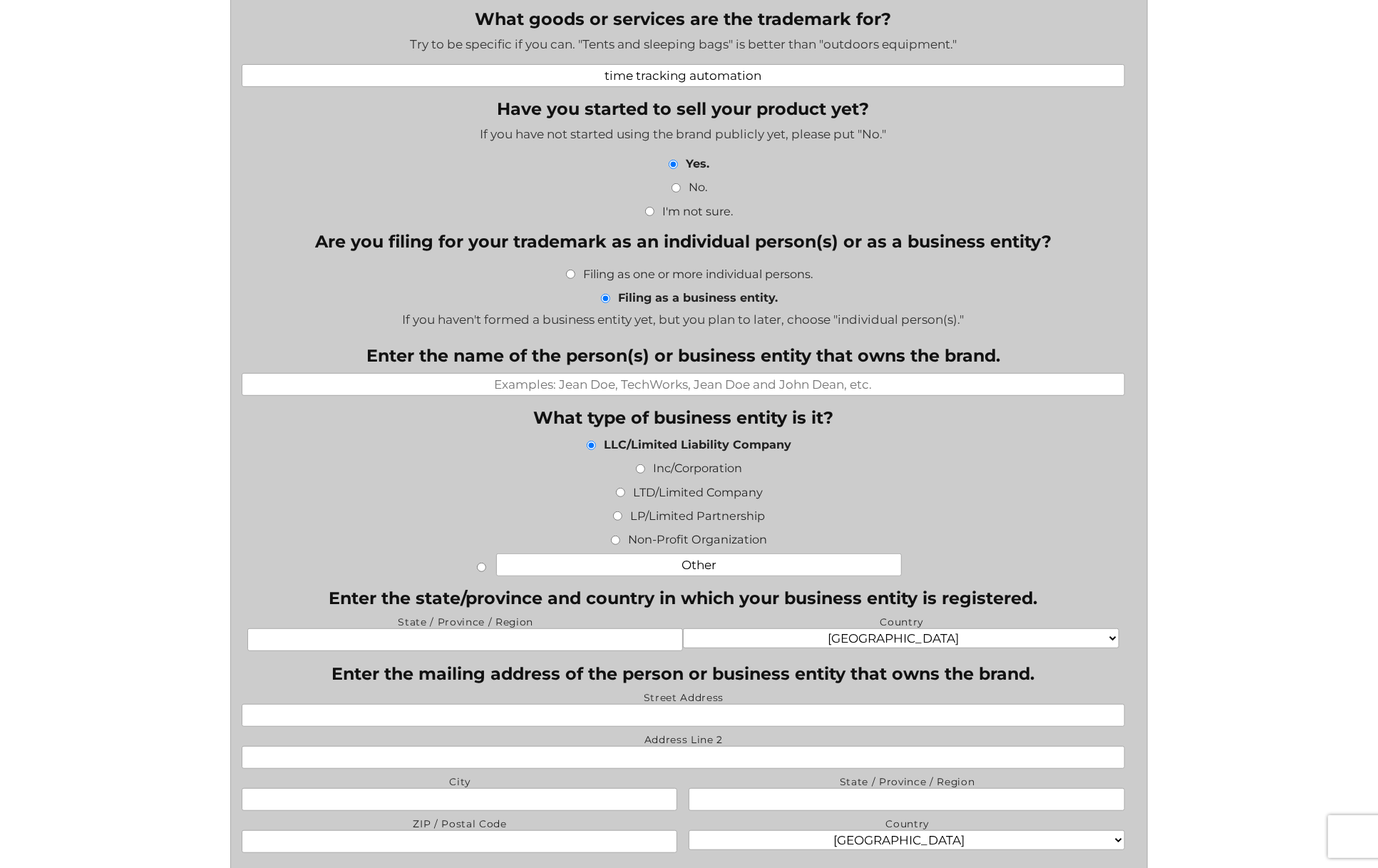
click at [644, 384] on input "Enter the name of the person(s) or business entity that owns the brand." at bounding box center [683, 384] width 883 height 23
paste input "TIQ USA INC."
type input "TIQ USA INC."
click at [641, 472] on input "Inc/Corporation" at bounding box center [640, 469] width 9 height 9
radio input "true"
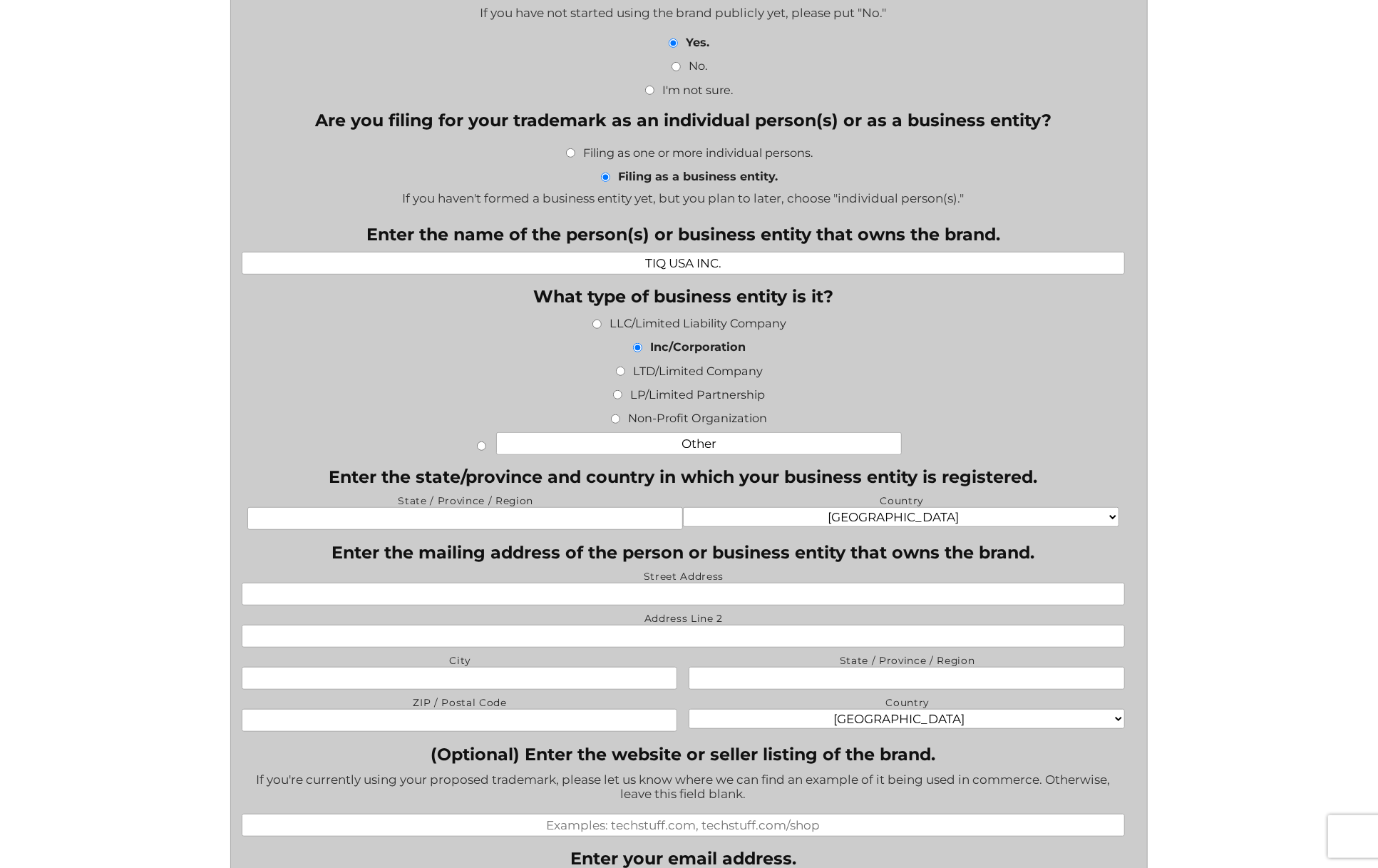
scroll to position [519, 0]
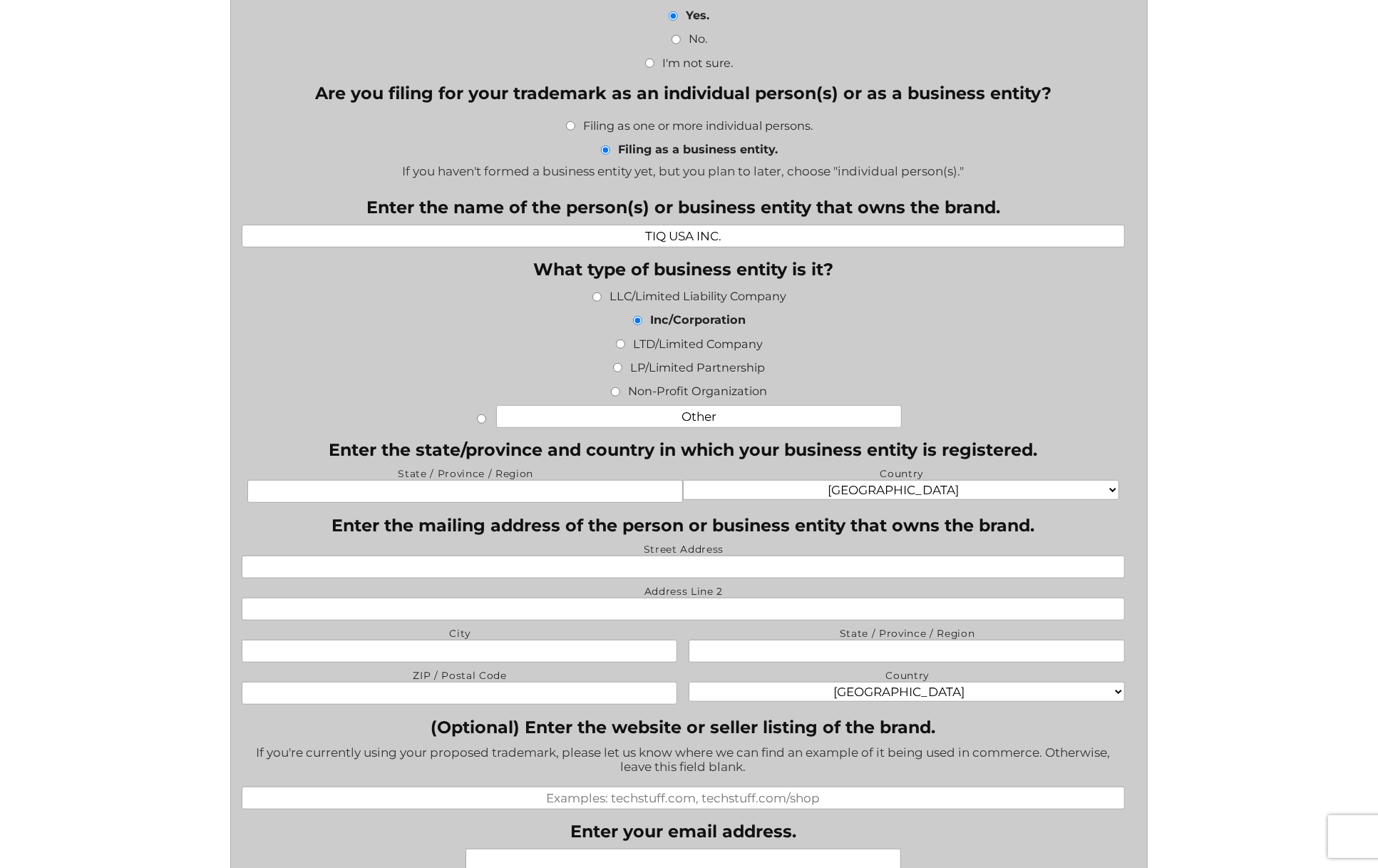
click at [511, 493] on input "State / Province / Region" at bounding box center [465, 491] width 436 height 23
type input "[US_STATE]"
click at [640, 569] on input "Street Address" at bounding box center [683, 566] width 883 height 23
paste input "TIQ USA INC."
type input "TIQ USA INC."
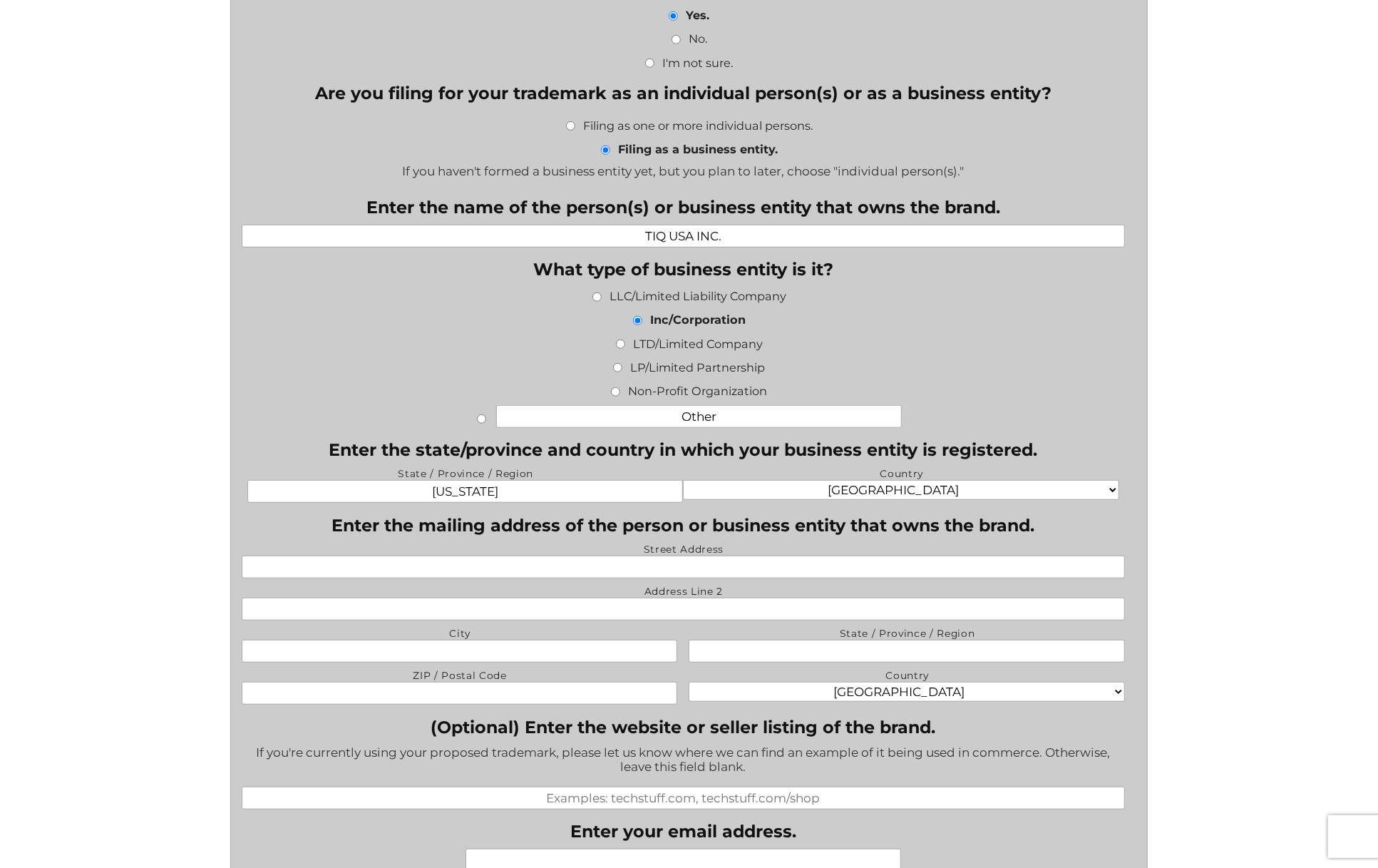
paste input "8 The Green #21716"
type input "8 The Green #21716"
click at [487, 660] on input "City" at bounding box center [459, 651] width 436 height 23
type input "[GEOGRAPHIC_DATA]"
click at [834, 652] on input "State / Province / Region" at bounding box center [906, 651] width 436 height 23
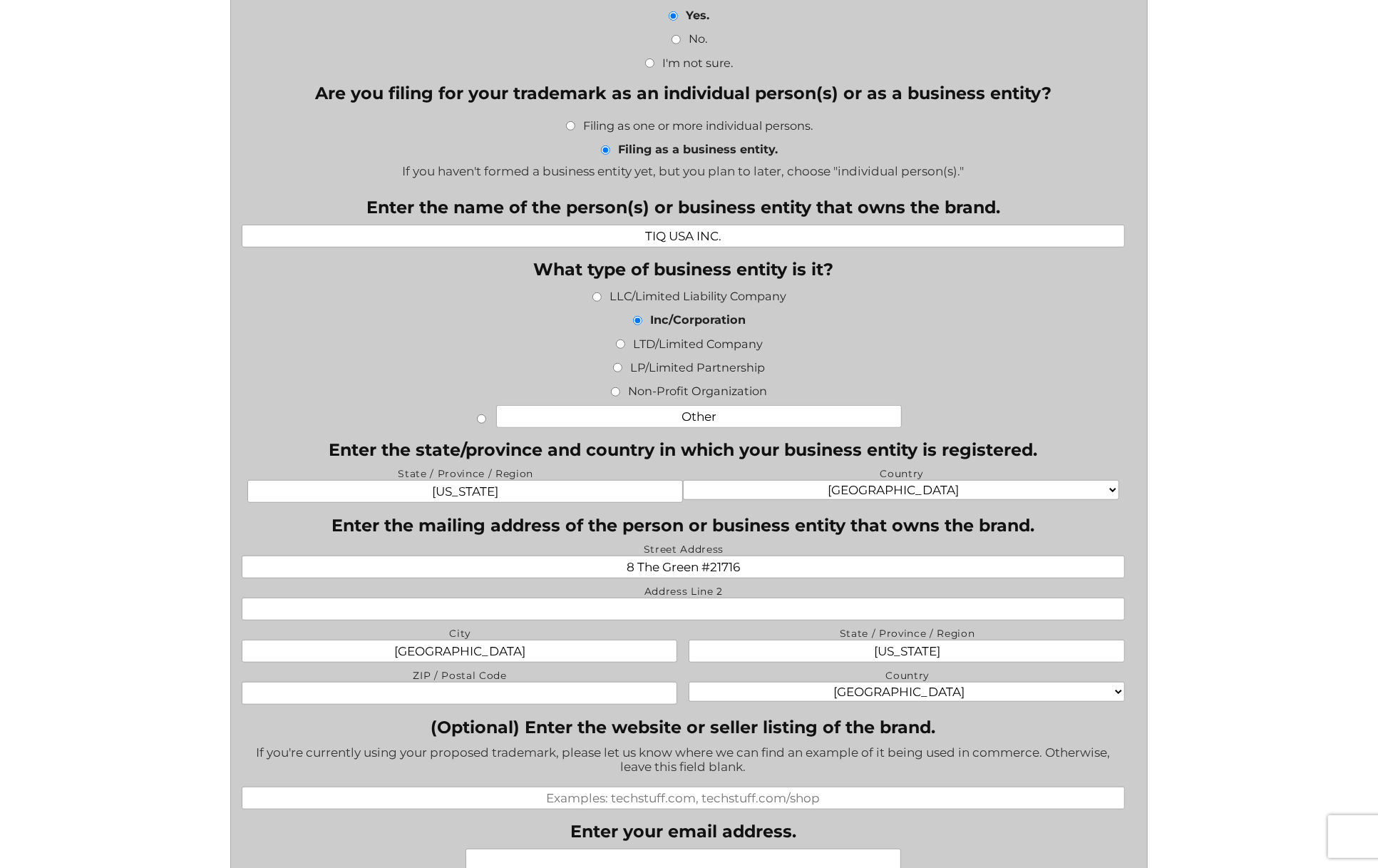
type input "[US_STATE]"
click at [583, 697] on input "ZIP / Postal Code" at bounding box center [459, 693] width 436 height 23
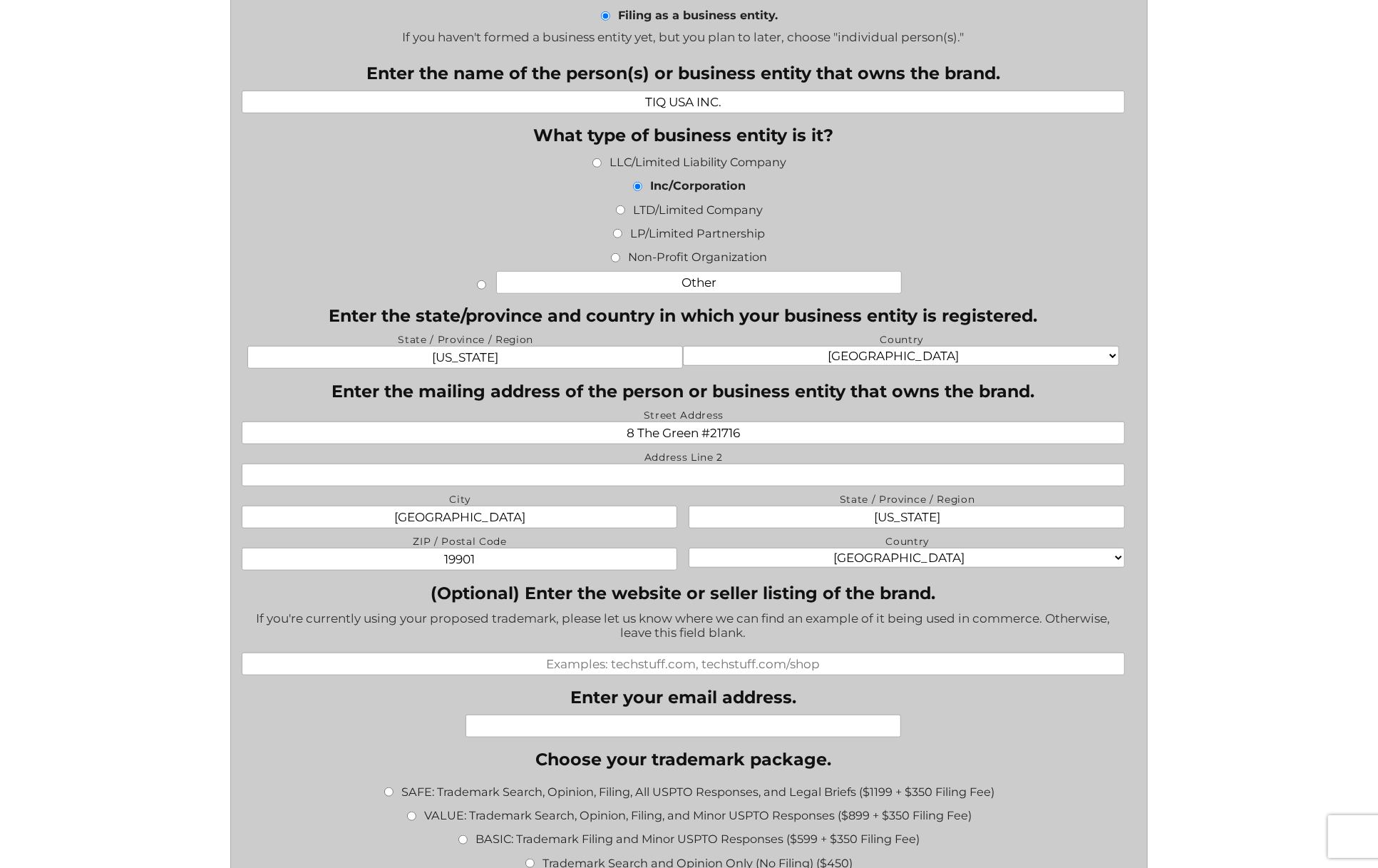
scroll to position [741, 0]
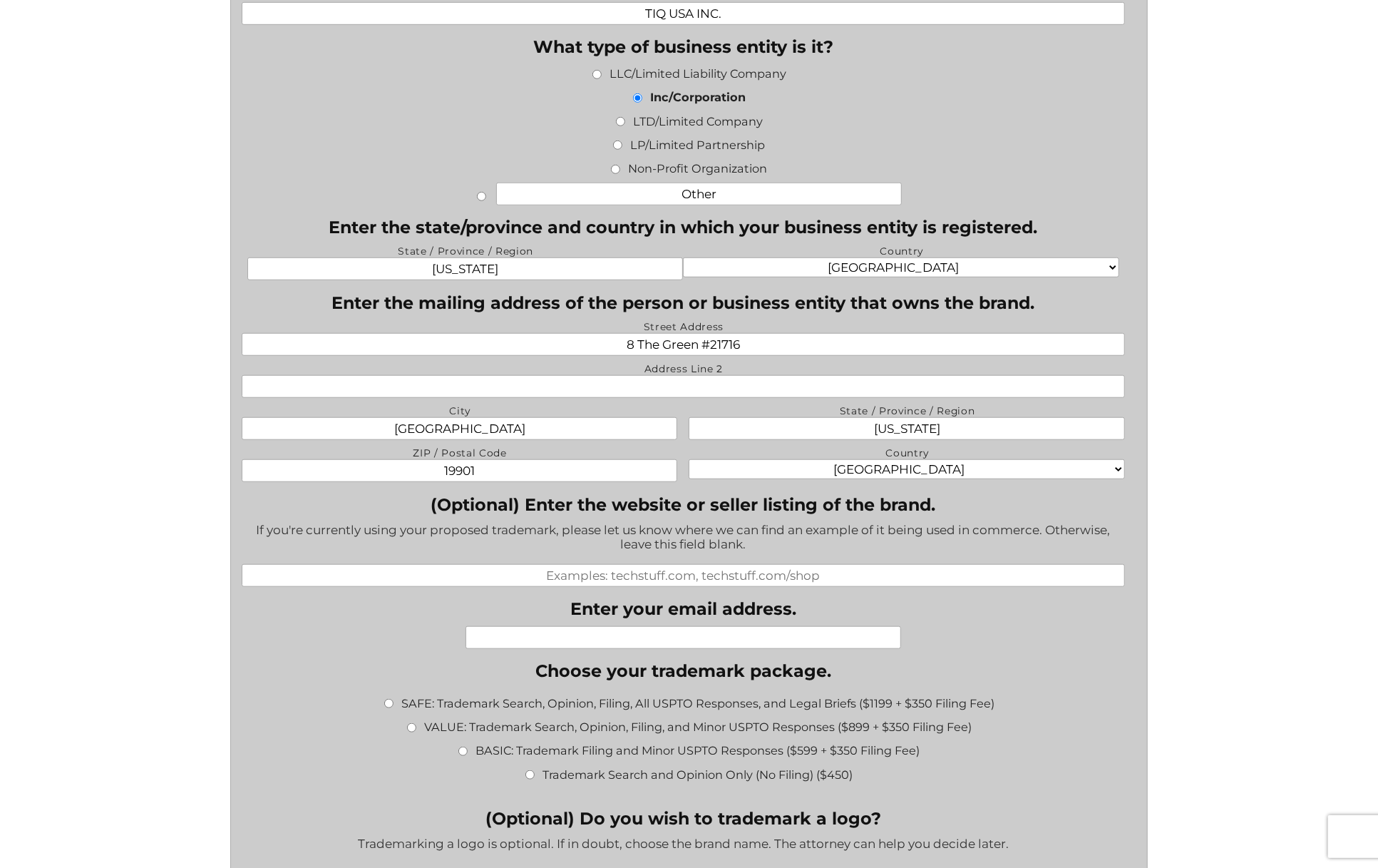
type input "19901"
click at [637, 580] on input "(Optional) Enter the website or seller listing of the brand." at bounding box center [683, 575] width 883 height 23
paste input "[URL][DOMAIN_NAME]"
type input "[URL][DOMAIN_NAME]"
click at [645, 649] on input "Enter your email address." at bounding box center [683, 637] width 436 height 23
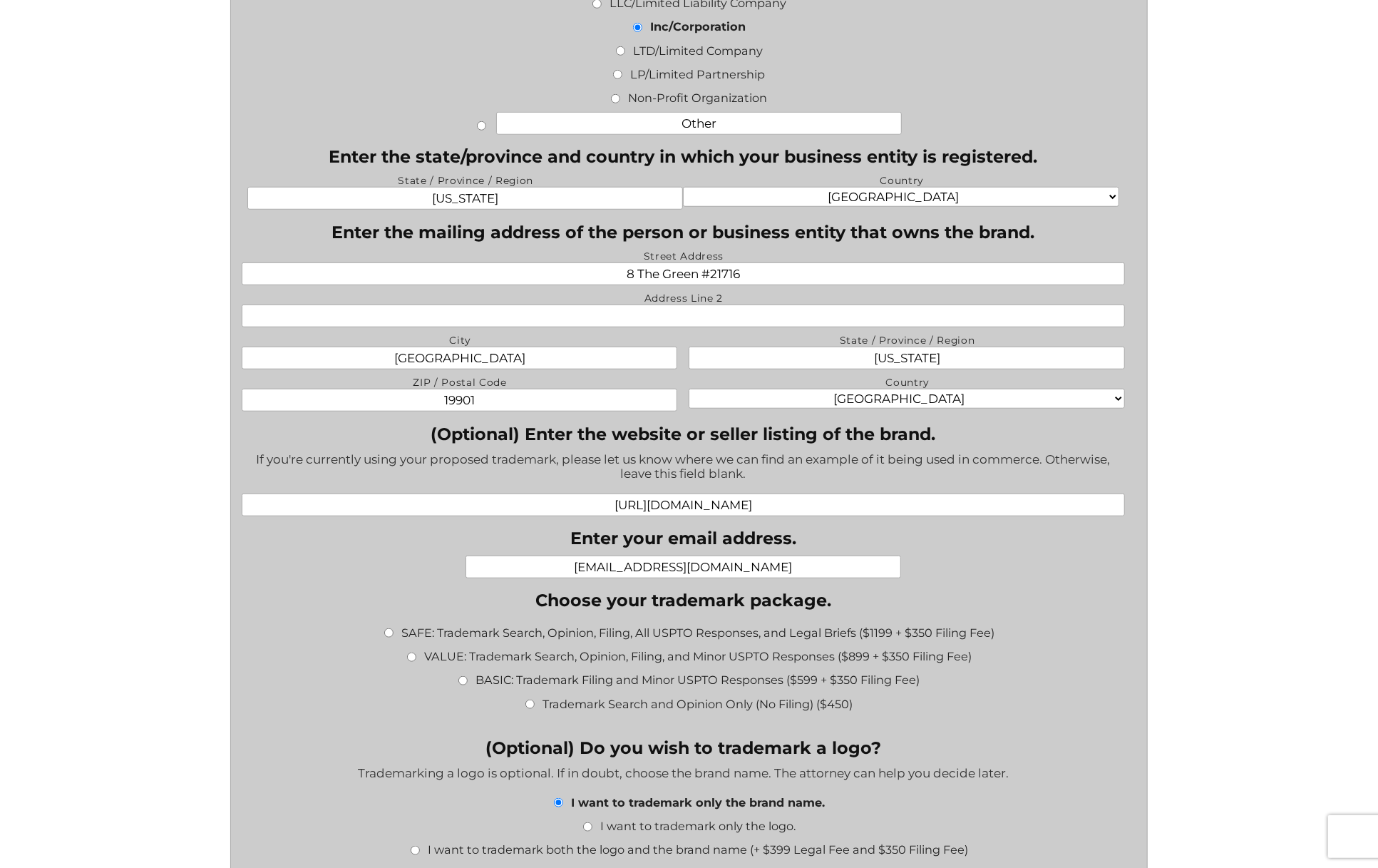
scroll to position [890, 0]
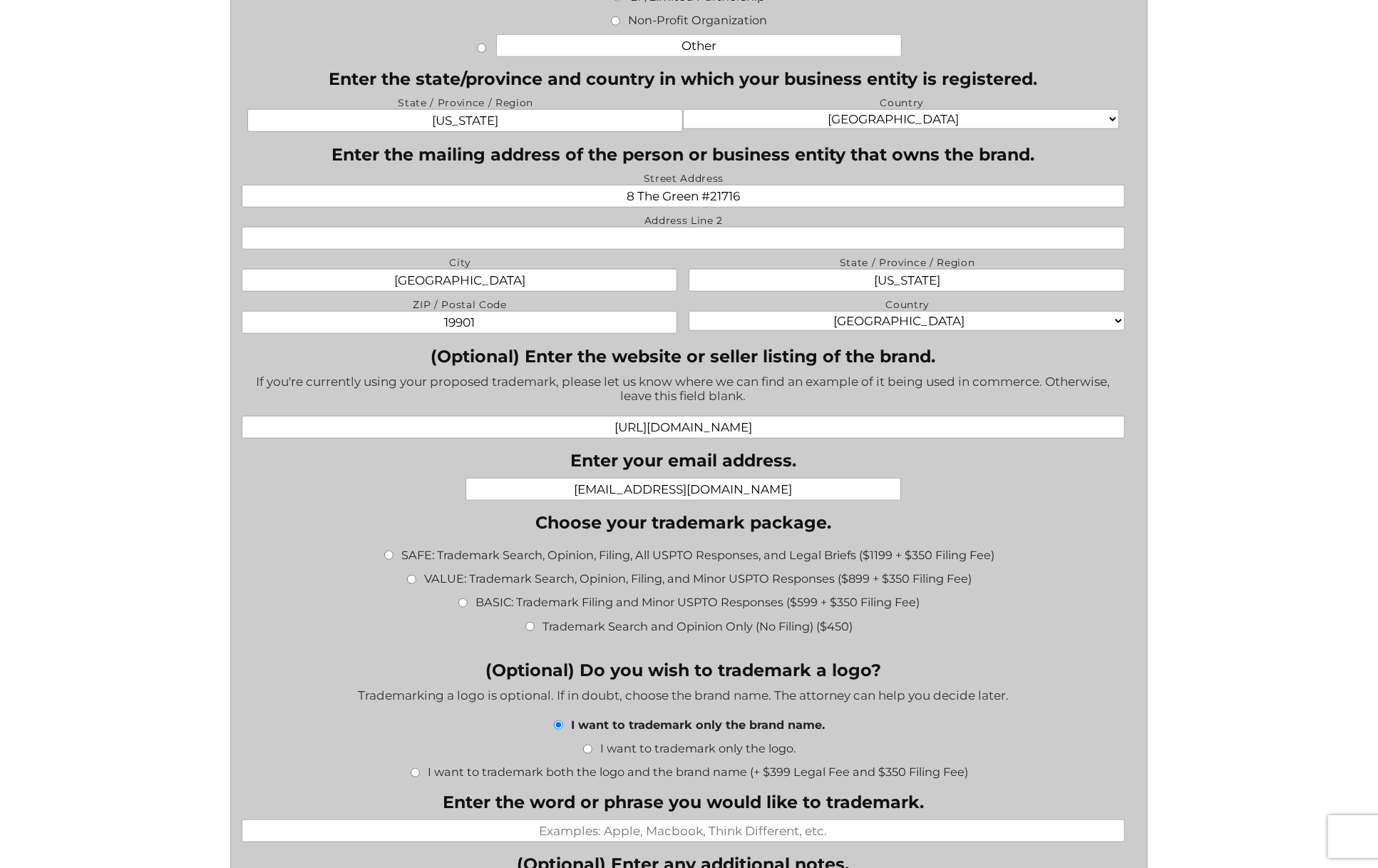
type input "[EMAIL_ADDRESS][DOMAIN_NAME]"
click at [385, 560] on input "SAFE: Trademark Search, Opinion, Filing, All USPTO Responses, and Legal Briefs …" at bounding box center [389, 555] width 9 height 9
radio input "true"
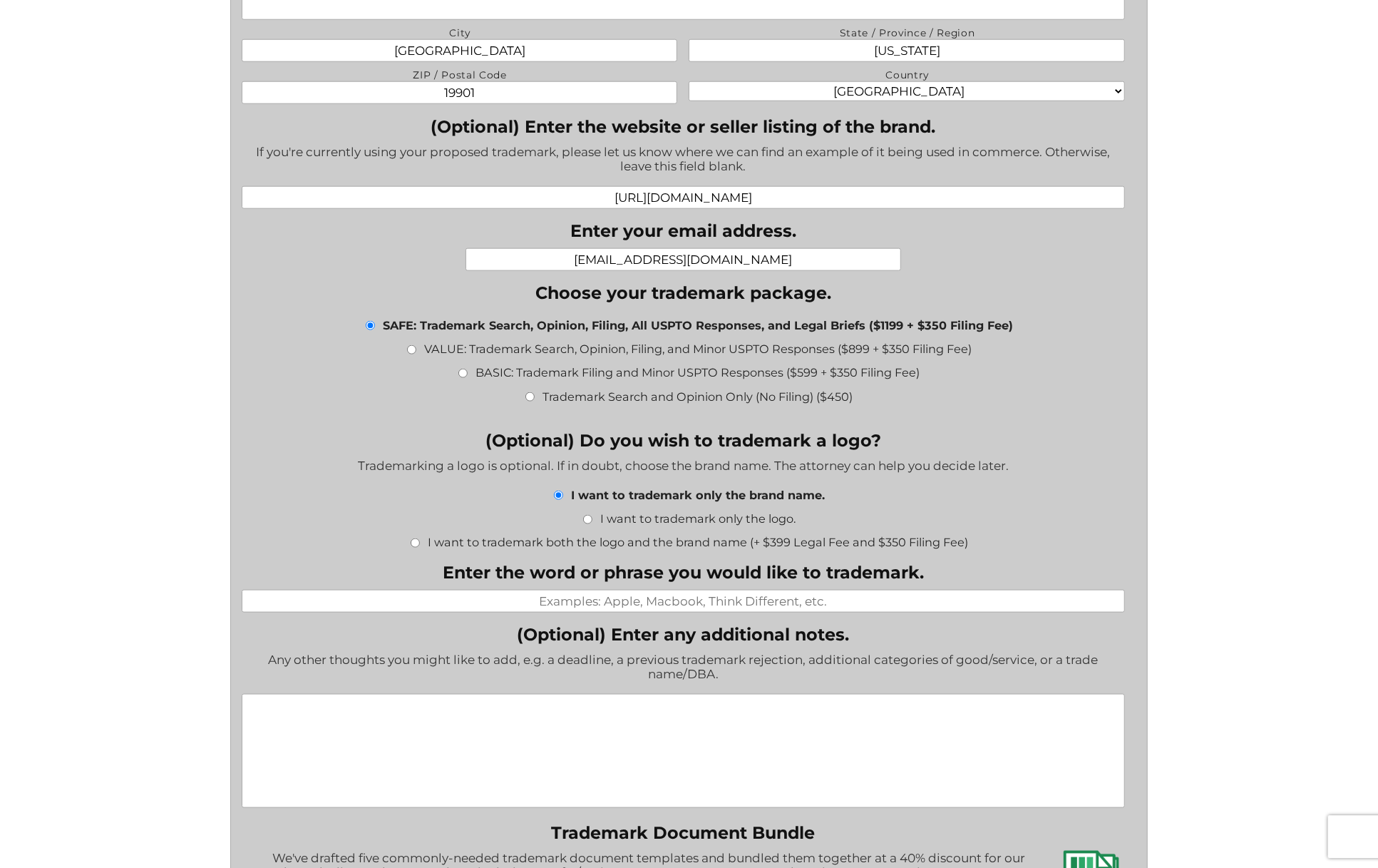
scroll to position [1186, 0]
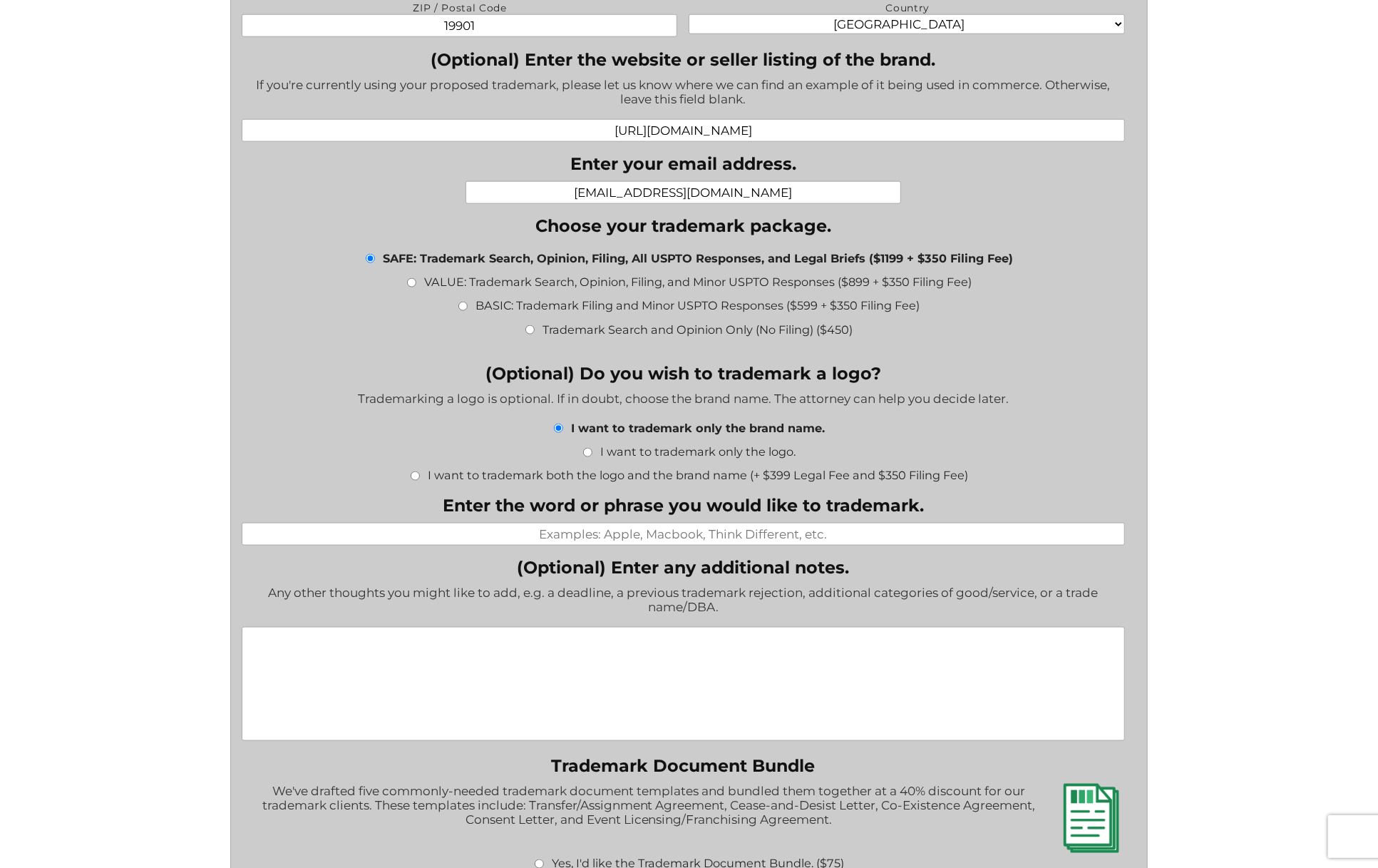
click at [670, 540] on input "Enter the word or phrase you would like to trademark." at bounding box center [683, 534] width 883 height 23
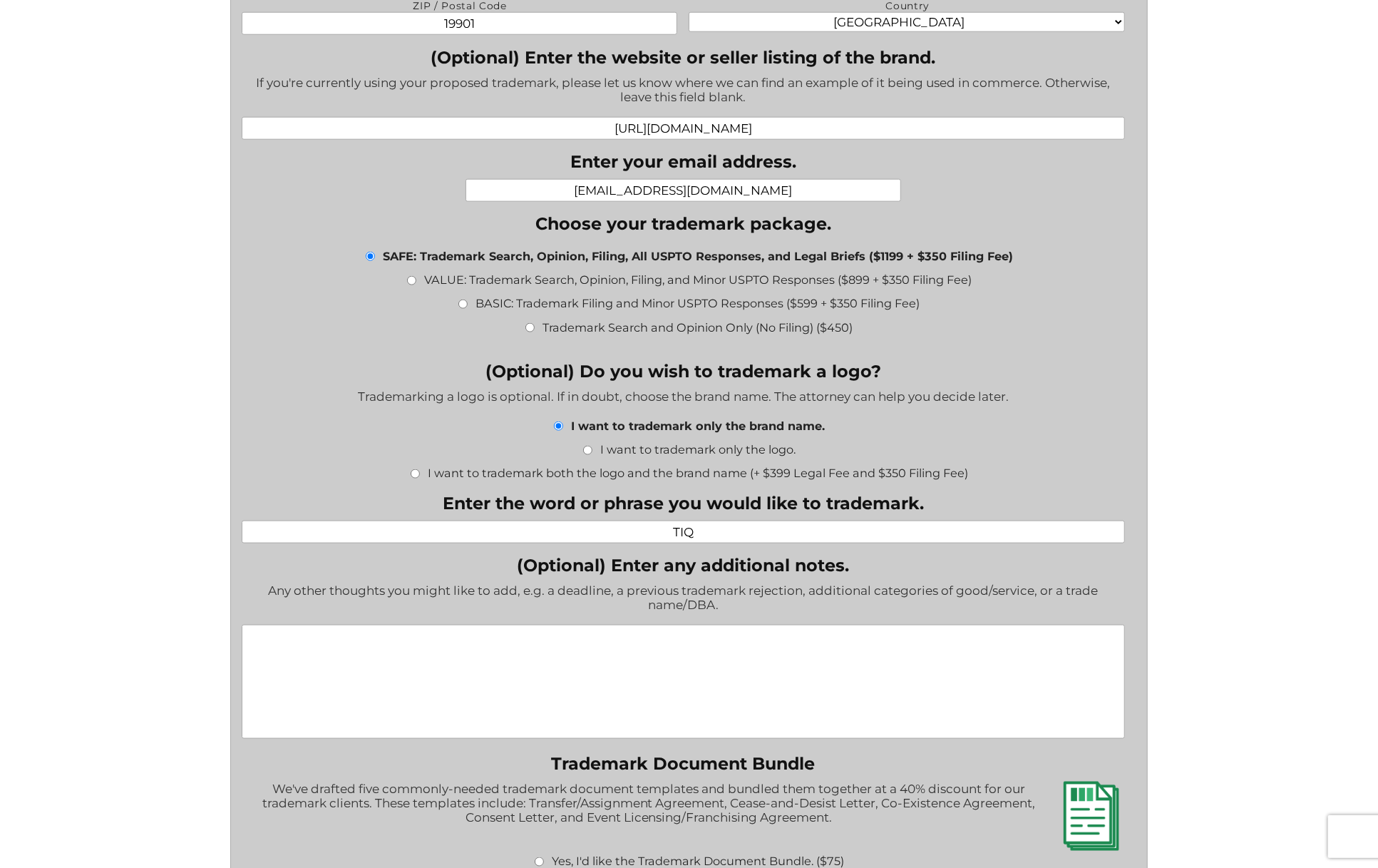
scroll to position [1523, 0]
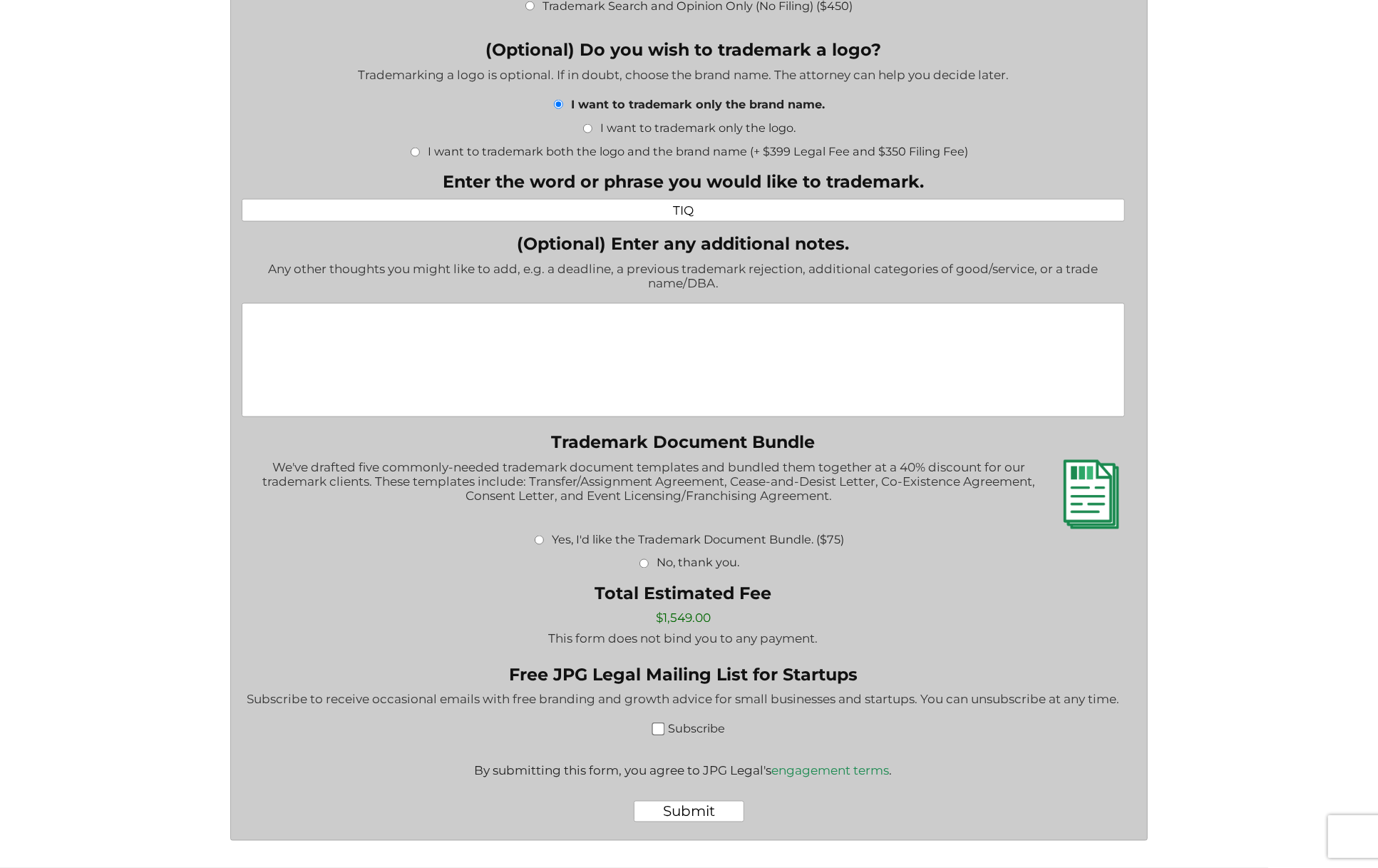
type input "TIQ"
click at [643, 562] on input "No, thank you." at bounding box center [644, 563] width 9 height 9
radio input "true"
click at [688, 811] on input "Submit" at bounding box center [689, 811] width 110 height 21
